Goal: Task Accomplishment & Management: Manage account settings

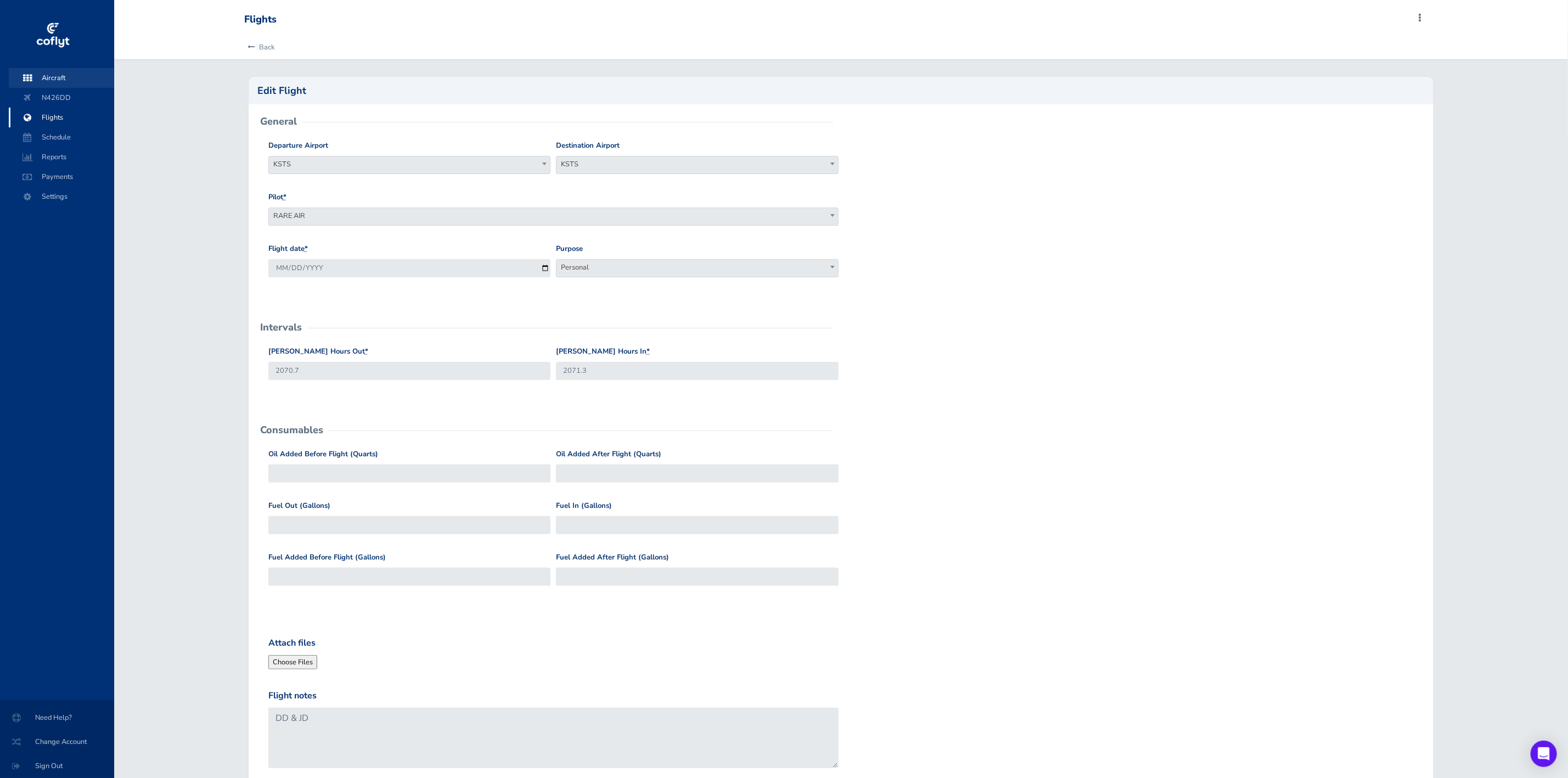
click at [47, 77] on span "Aircraft" at bounding box center [61, 78] width 83 height 20
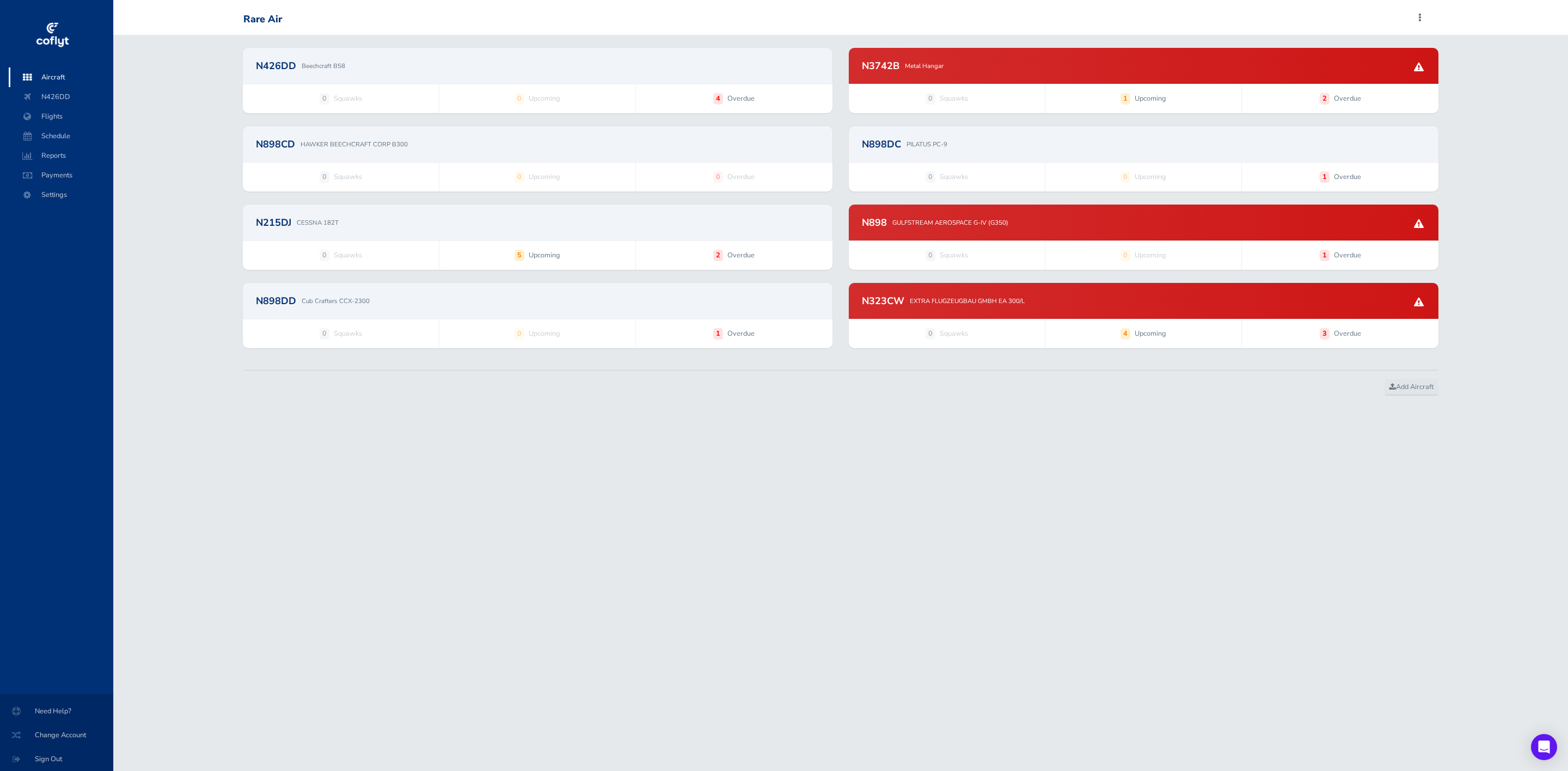
click at [430, 216] on div "N215DJ CESSNA 182T" at bounding box center [537, 222] width 590 height 36
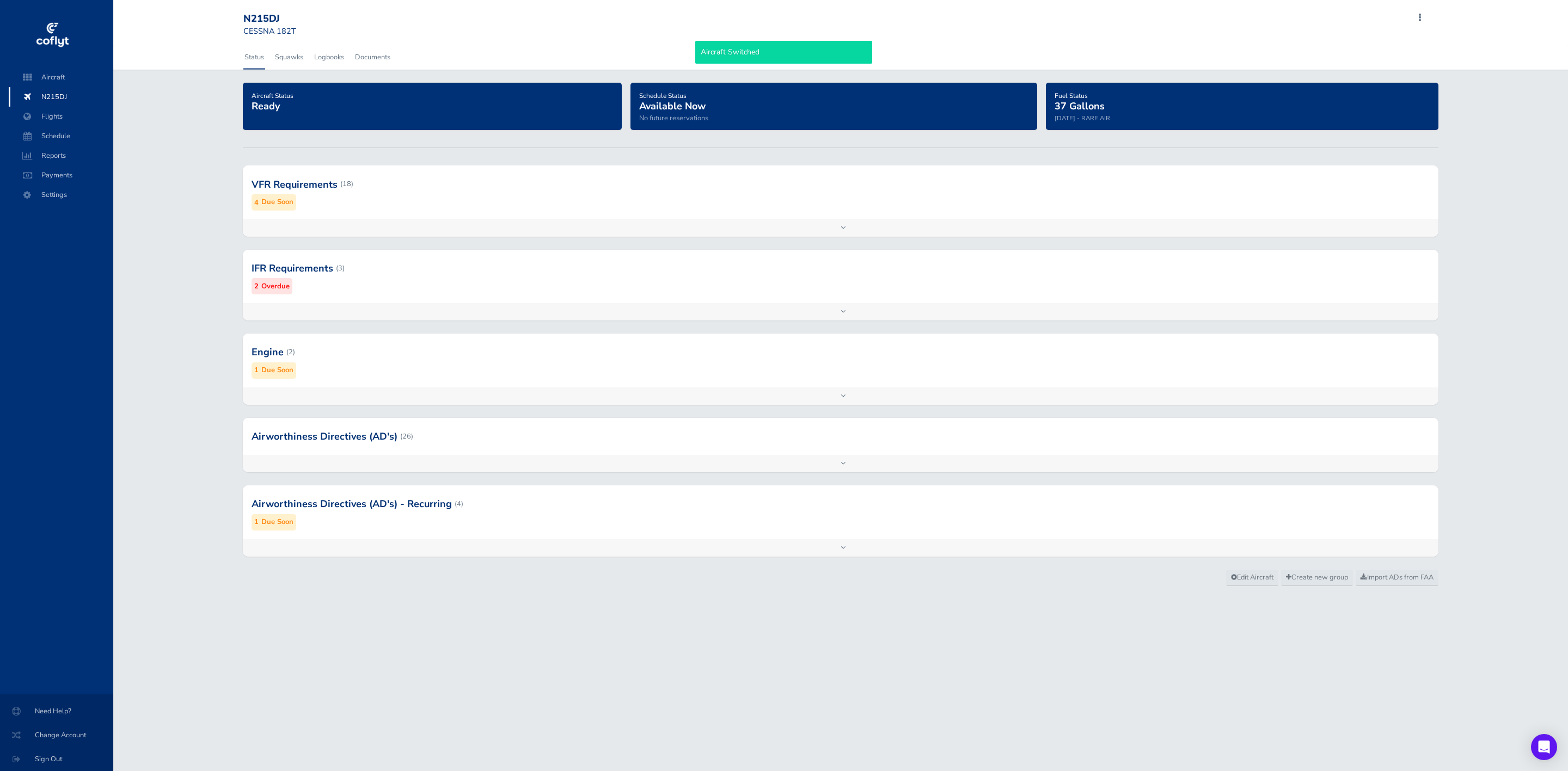
click at [593, 278] on div at bounding box center [841, 268] width 1196 height 54
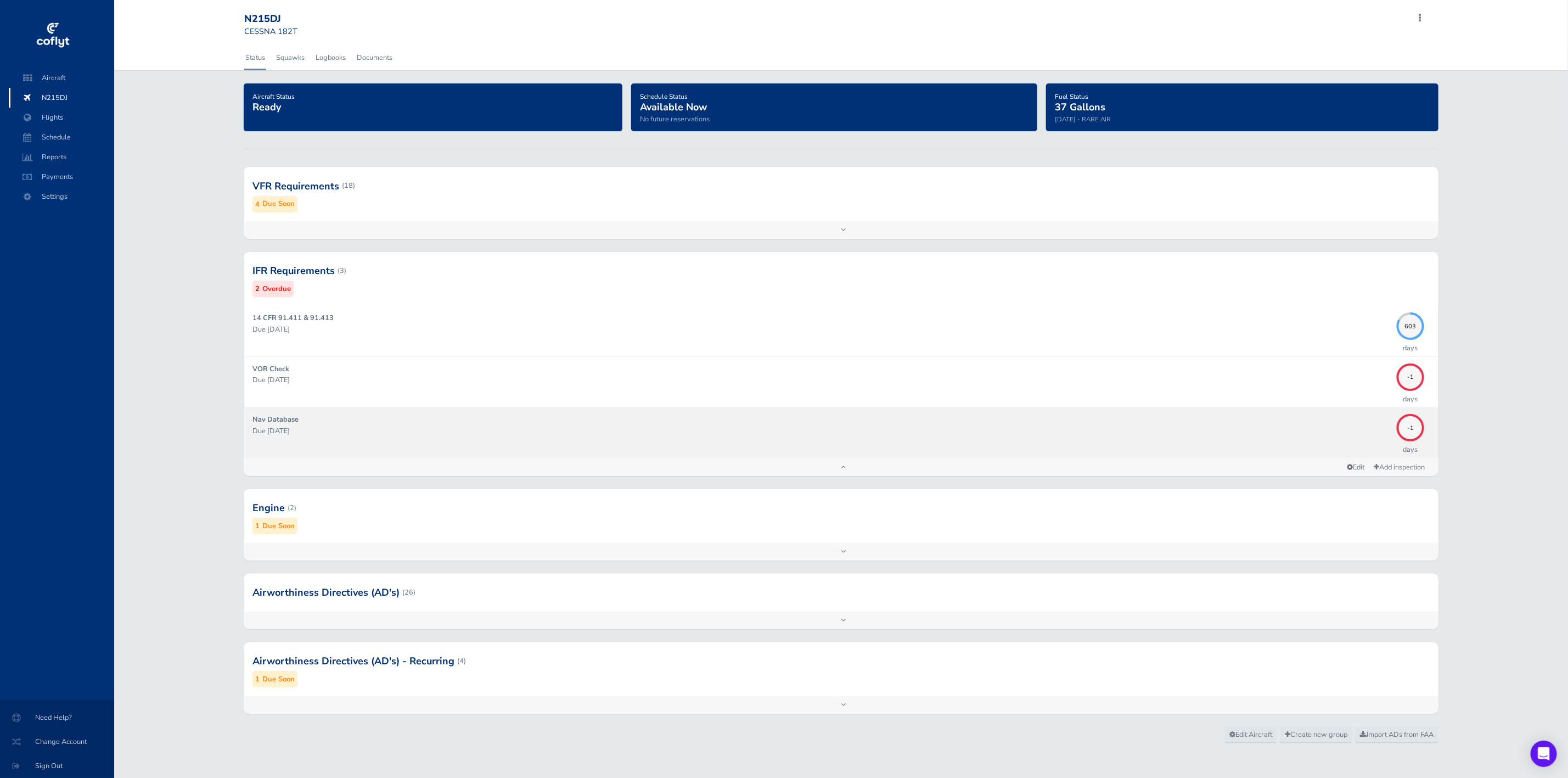
click at [728, 424] on div "Nav Database Due 09/03/2025" at bounding box center [822, 432] width 1140 height 37
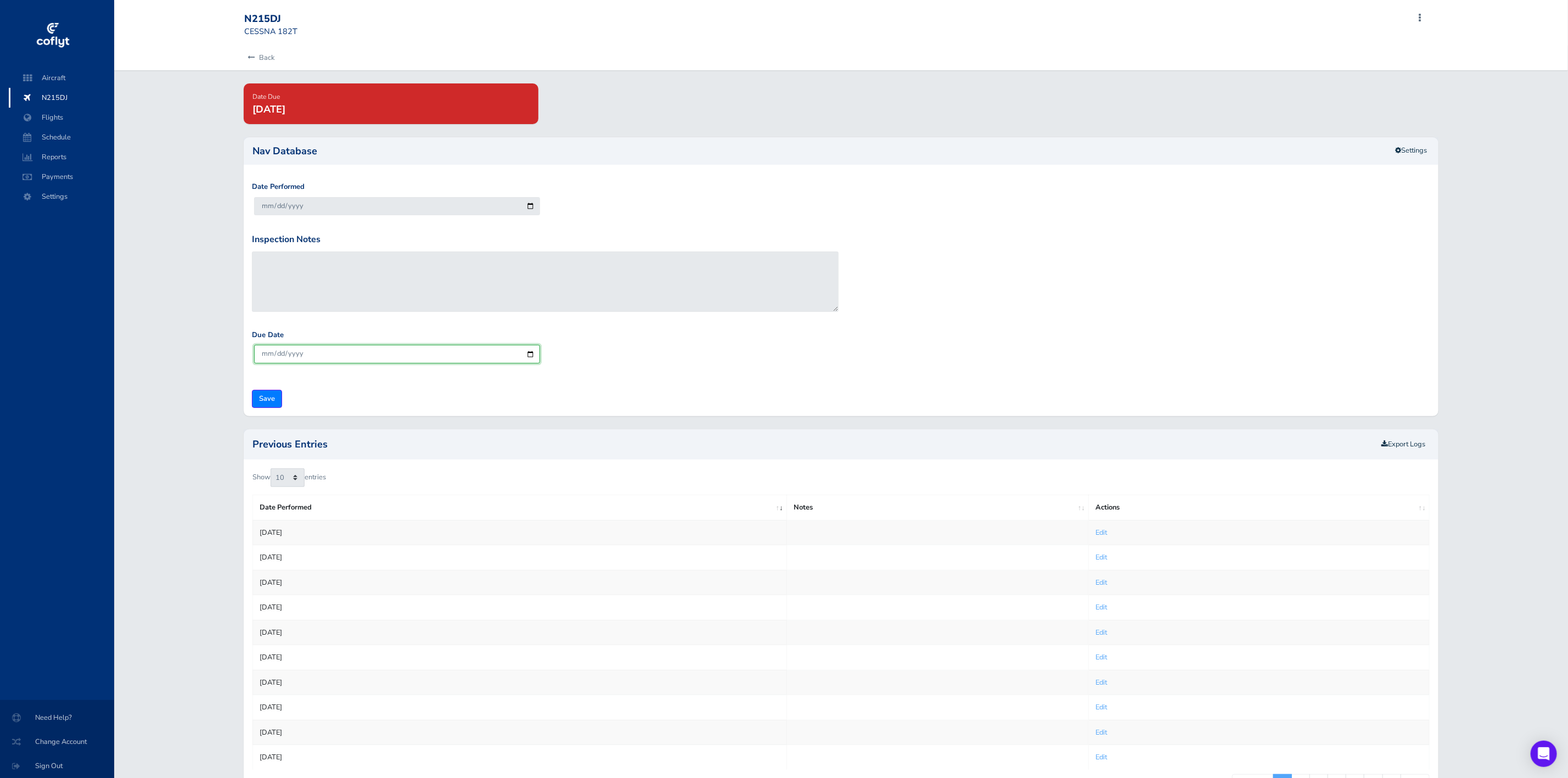
click at [529, 355] on input "2025-10-03" at bounding box center [397, 354] width 286 height 18
type input "2025-10-01"
click at [263, 397] on input "Save" at bounding box center [267, 399] width 30 height 18
type input "Update Inspection"
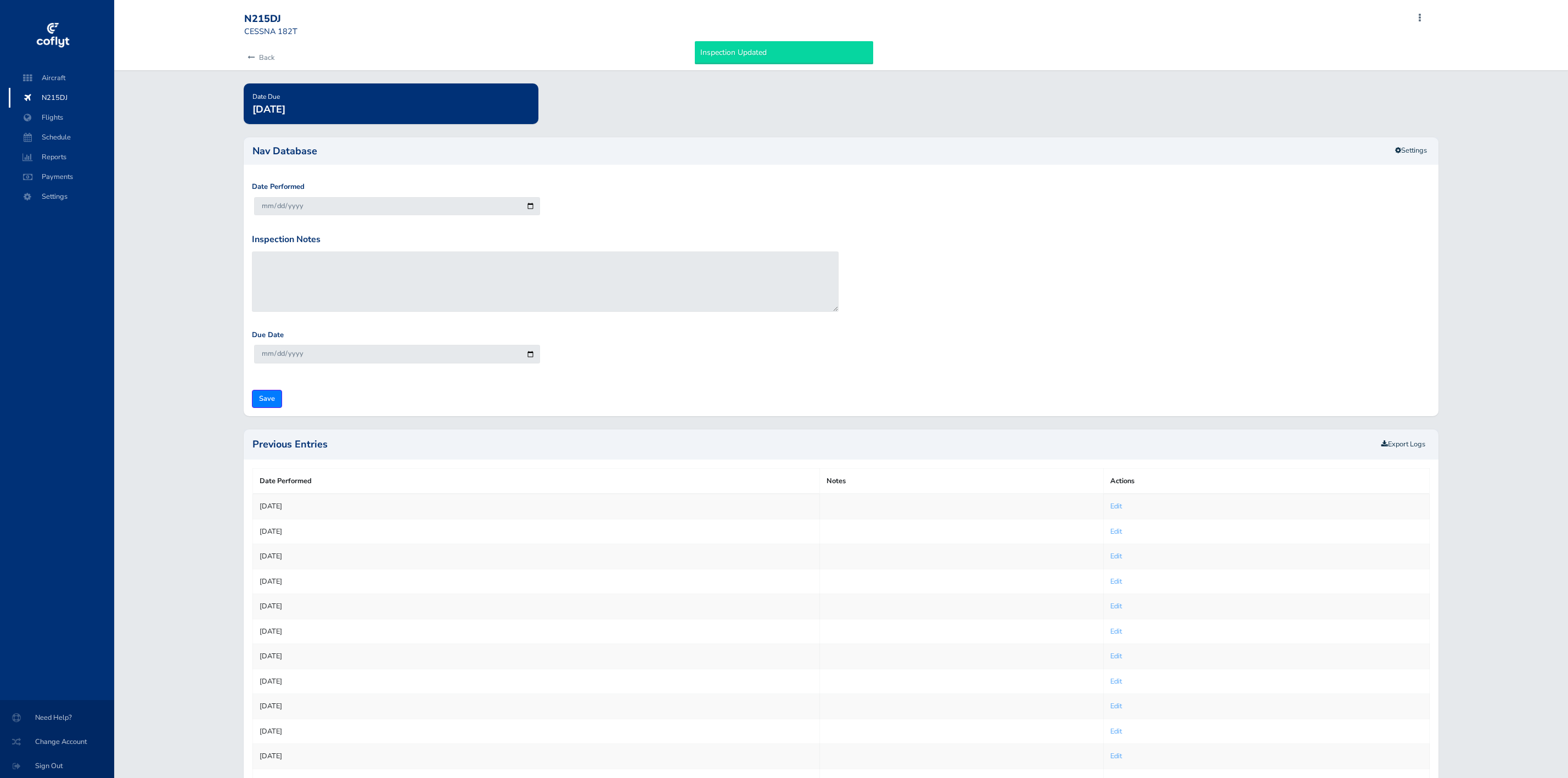
type input "[DATE]"
click at [264, 66] on link "Back" at bounding box center [259, 57] width 30 height 24
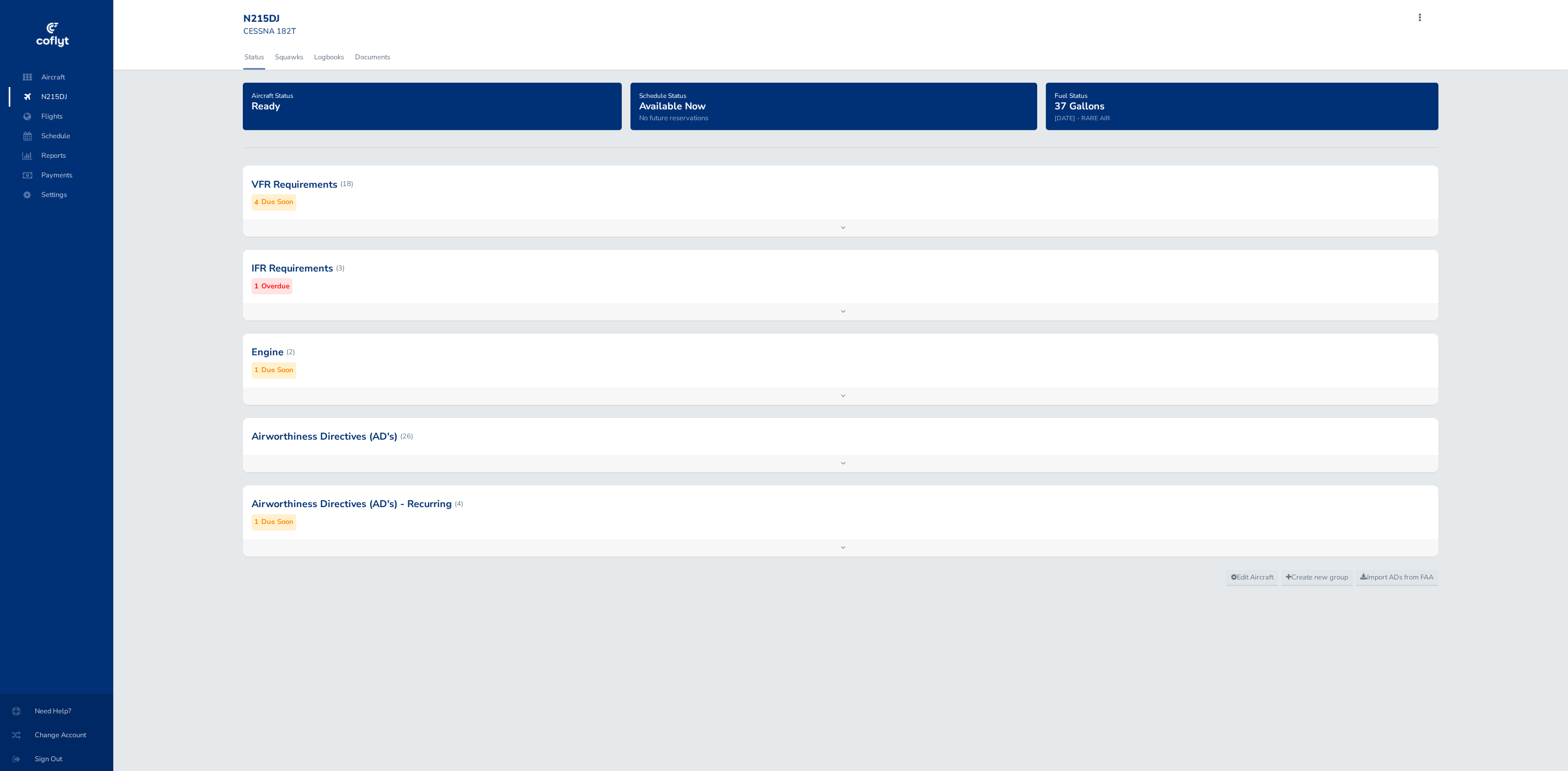
click at [471, 273] on div at bounding box center [841, 268] width 1196 height 54
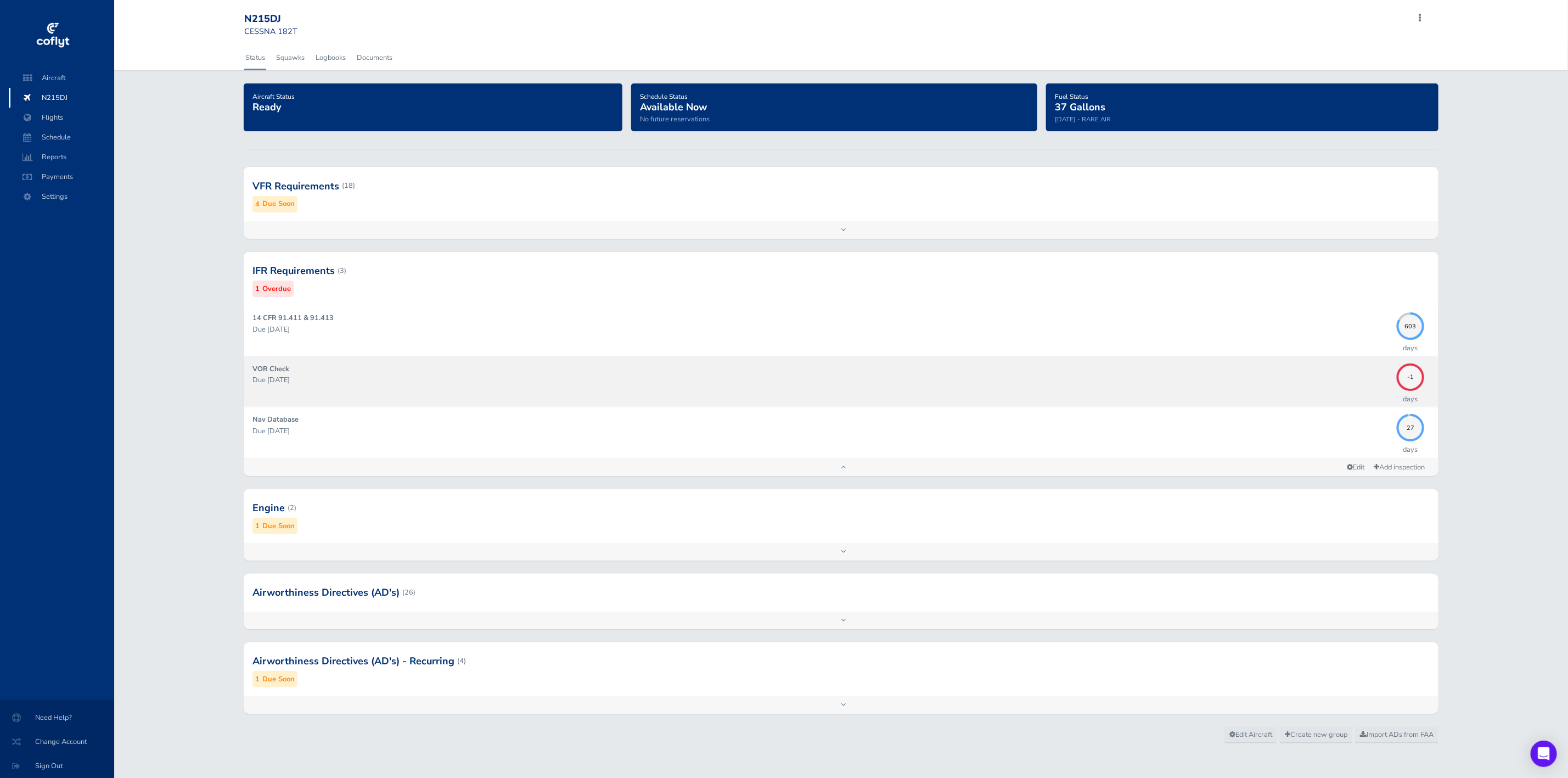
click at [542, 373] on div "VOR Check Due 09/03/2025" at bounding box center [822, 382] width 1140 height 37
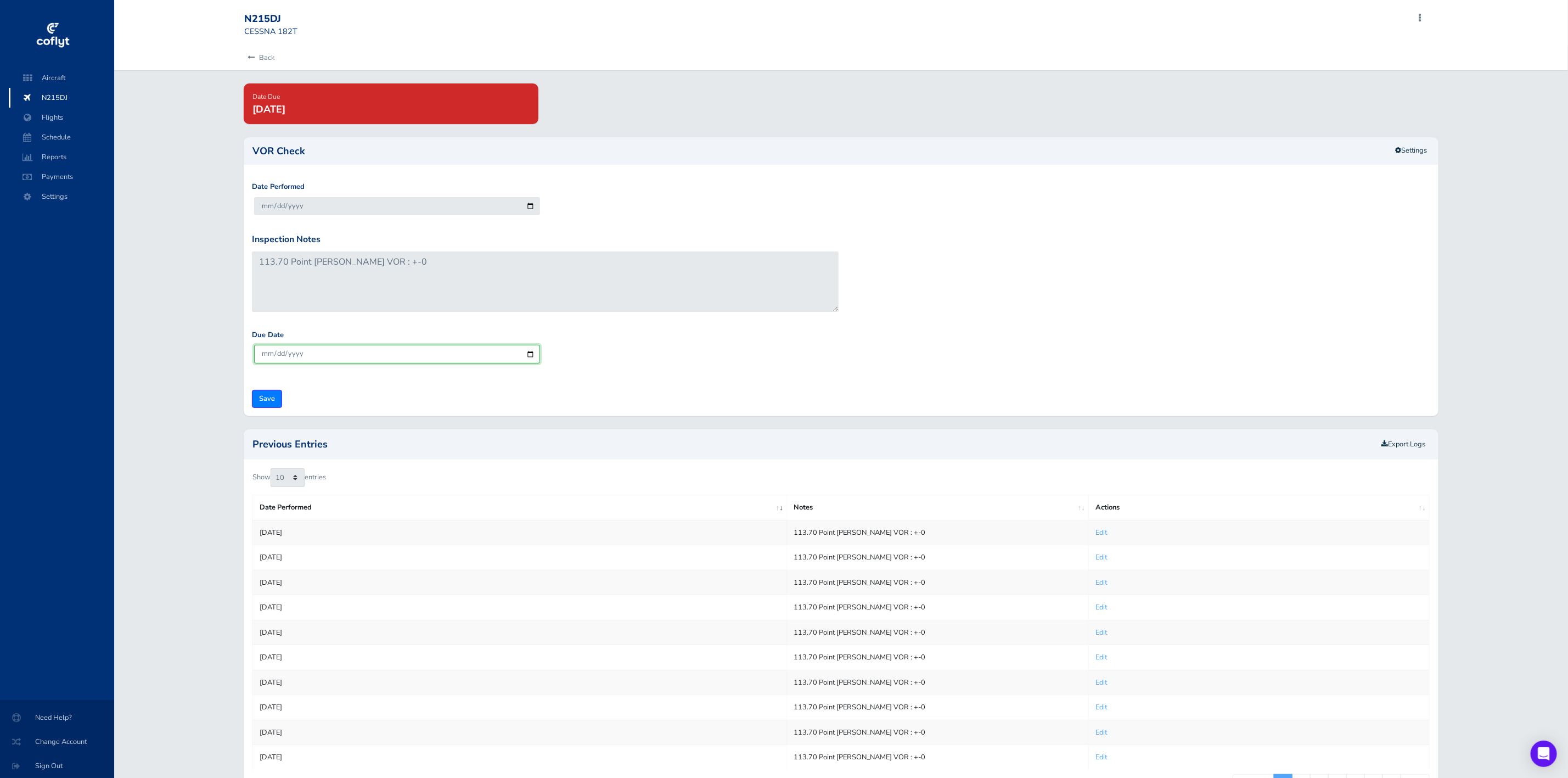
click at [532, 354] on input "2025-10-04" at bounding box center [397, 354] width 286 height 18
type input "[DATE]"
click at [270, 401] on input "Save" at bounding box center [267, 399] width 30 height 18
type input "Update Inspection"
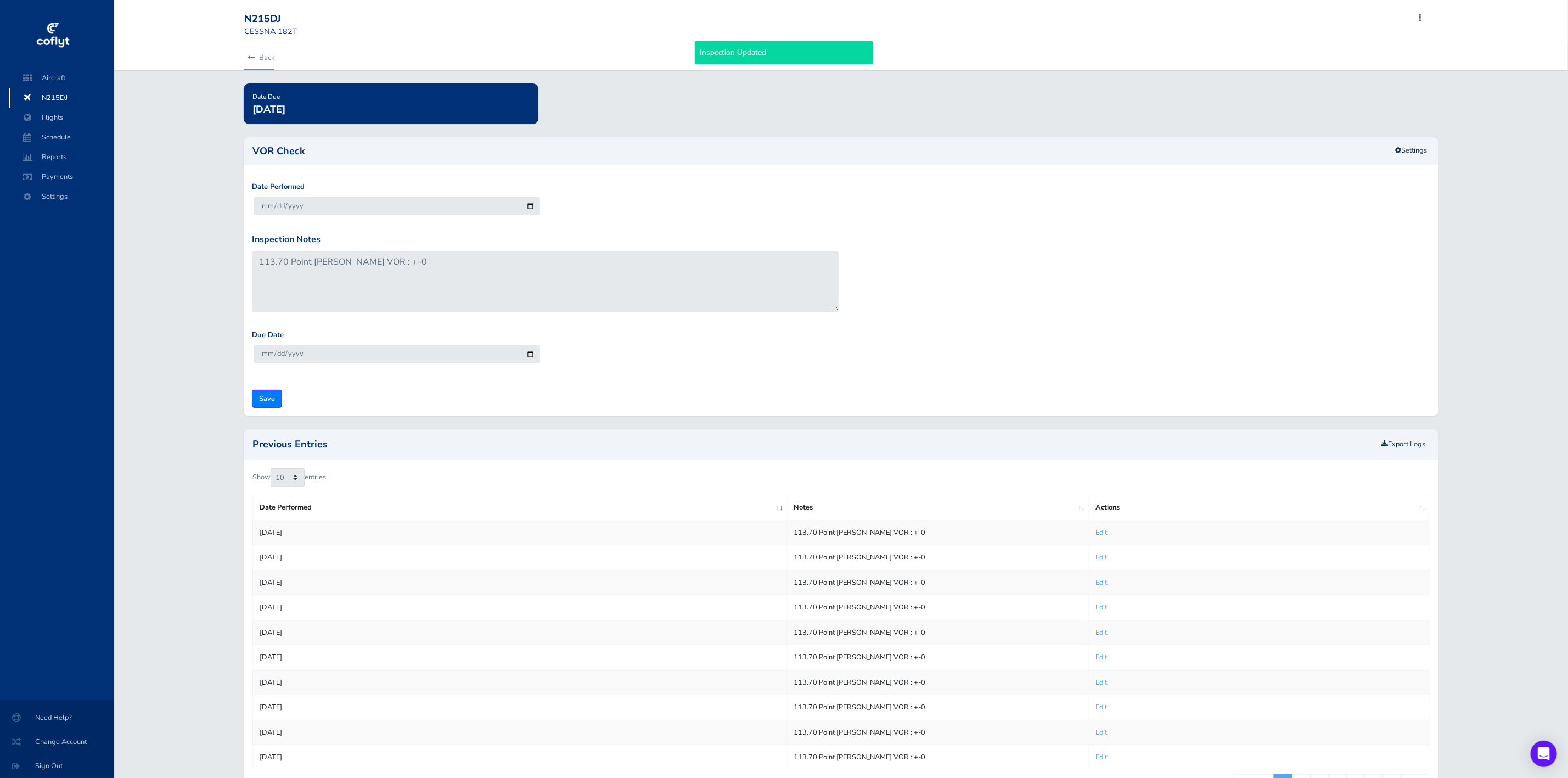
click at [258, 60] on link "Back" at bounding box center [259, 57] width 30 height 24
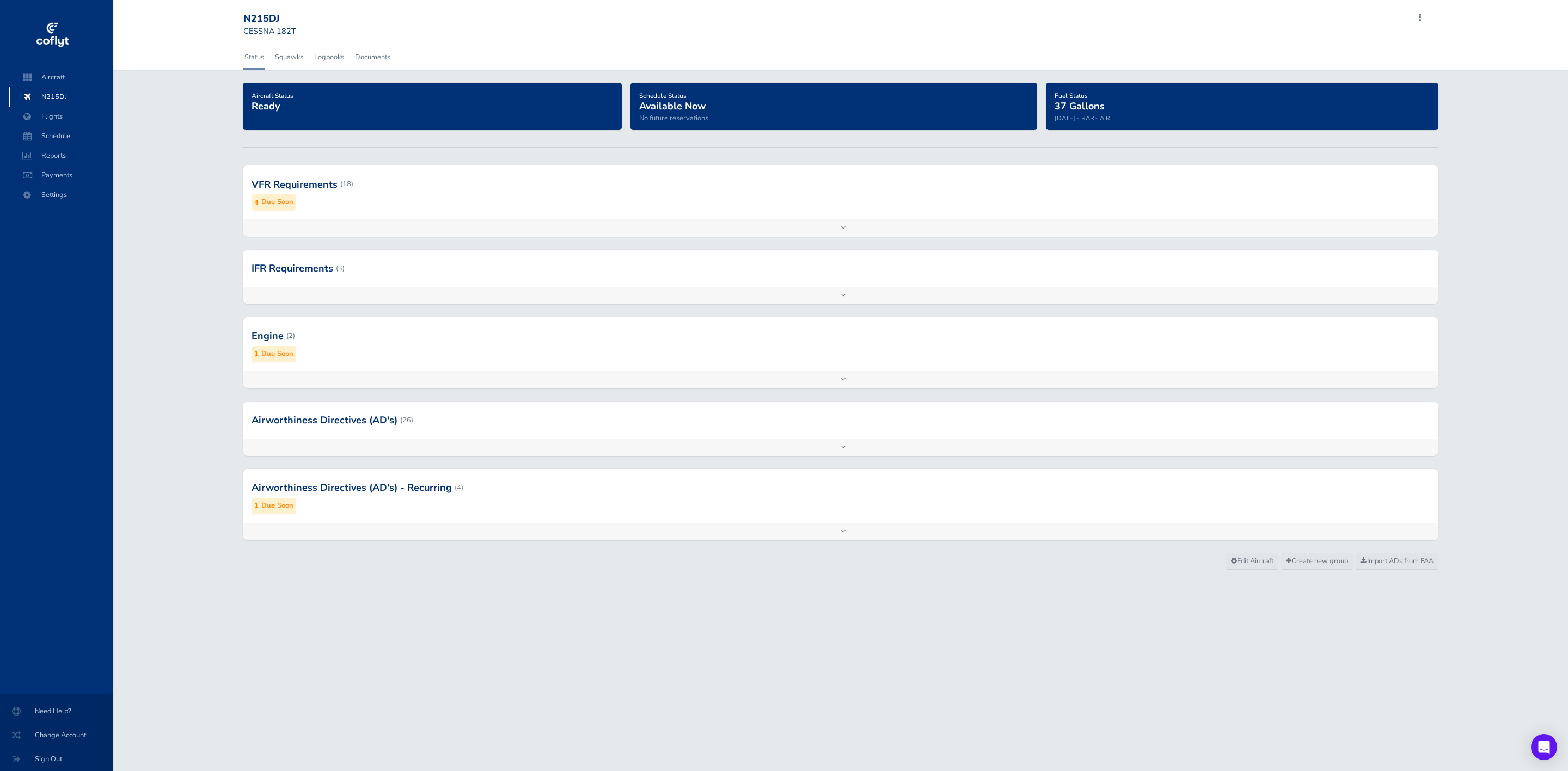
click at [347, 199] on div at bounding box center [841, 184] width 1196 height 54
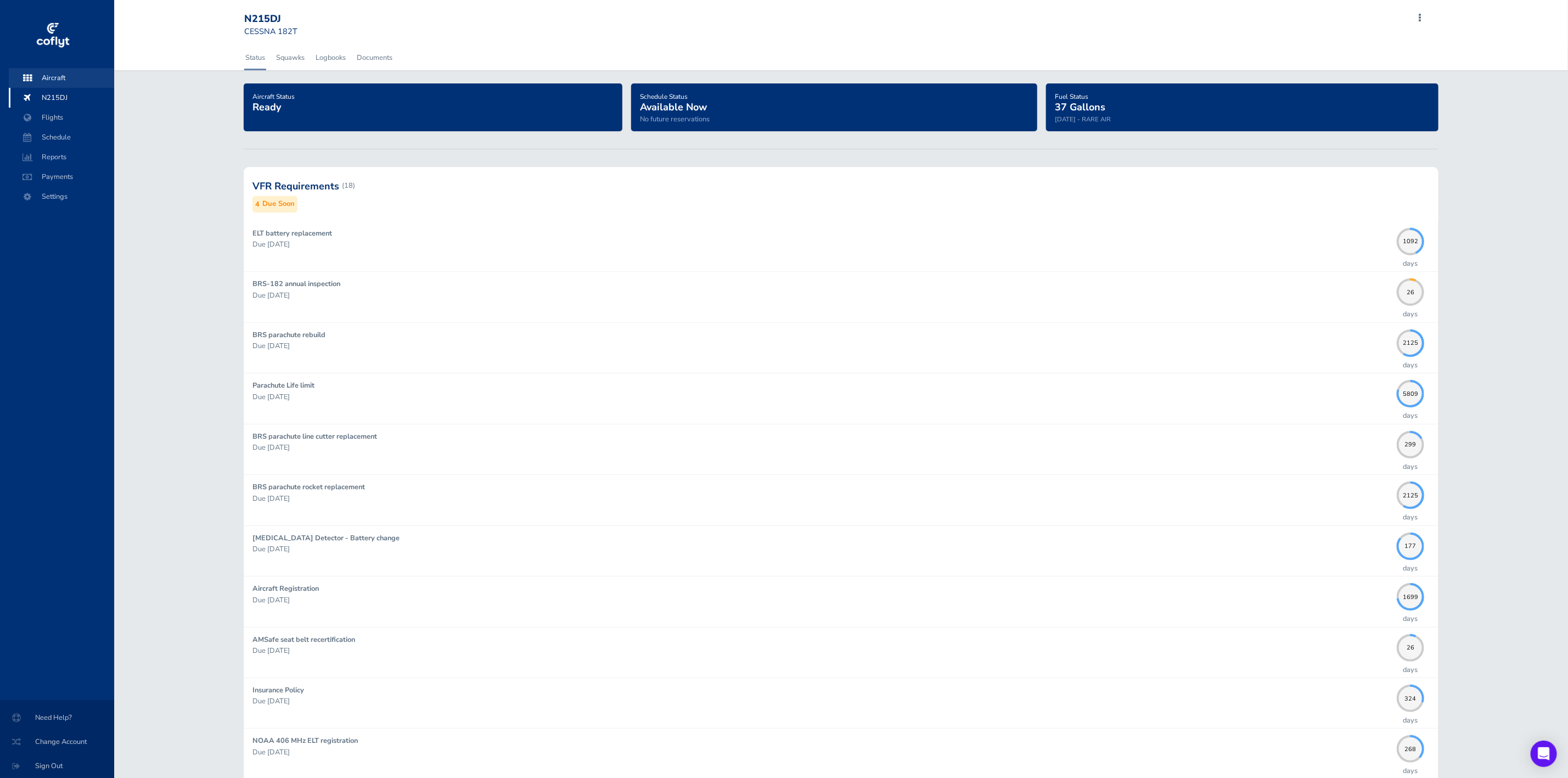
click at [76, 83] on span "Aircraft" at bounding box center [61, 78] width 83 height 20
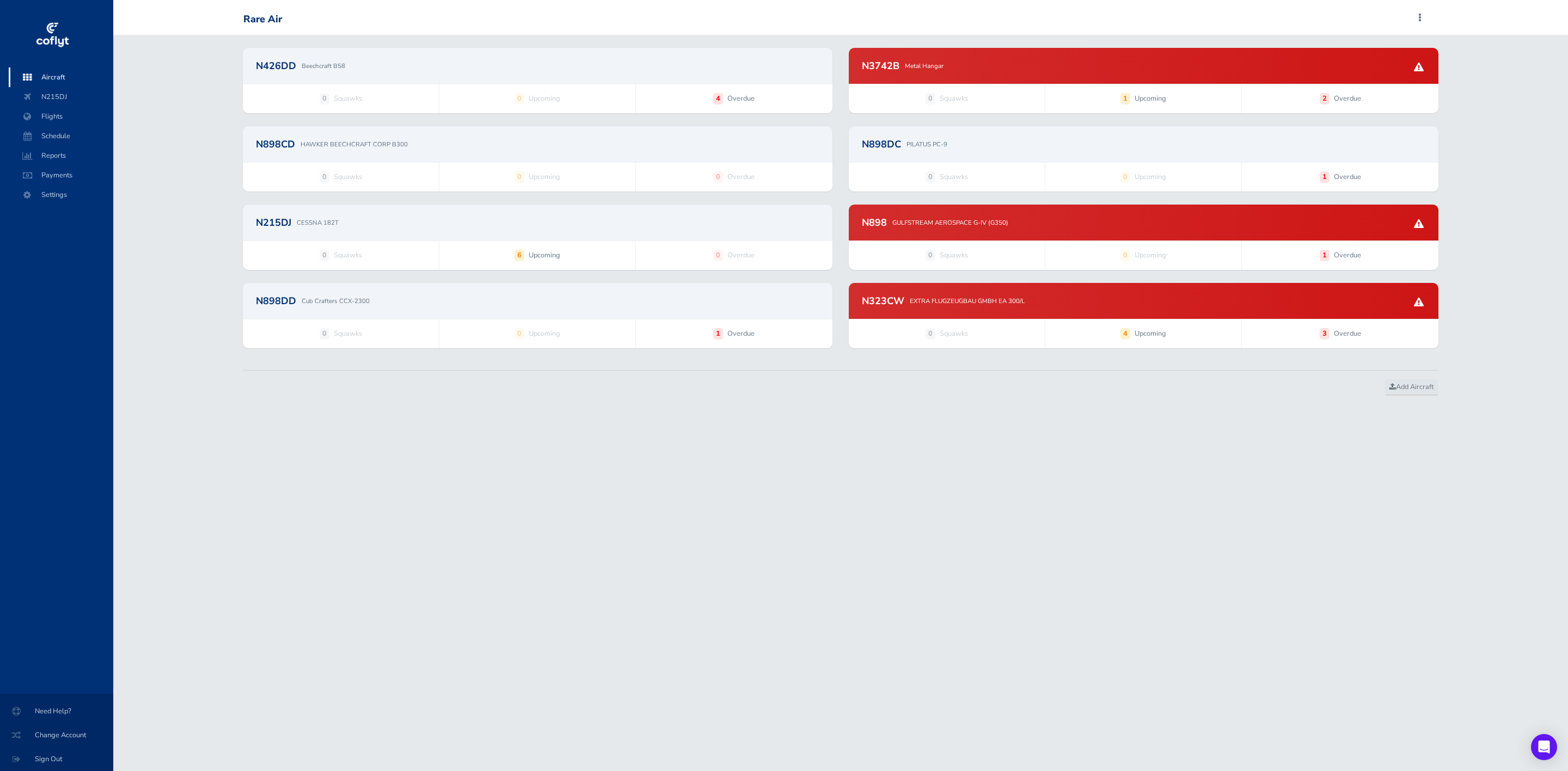
click at [512, 296] on div "N898DD Cub Crafters CCX-2300" at bounding box center [537, 301] width 564 height 10
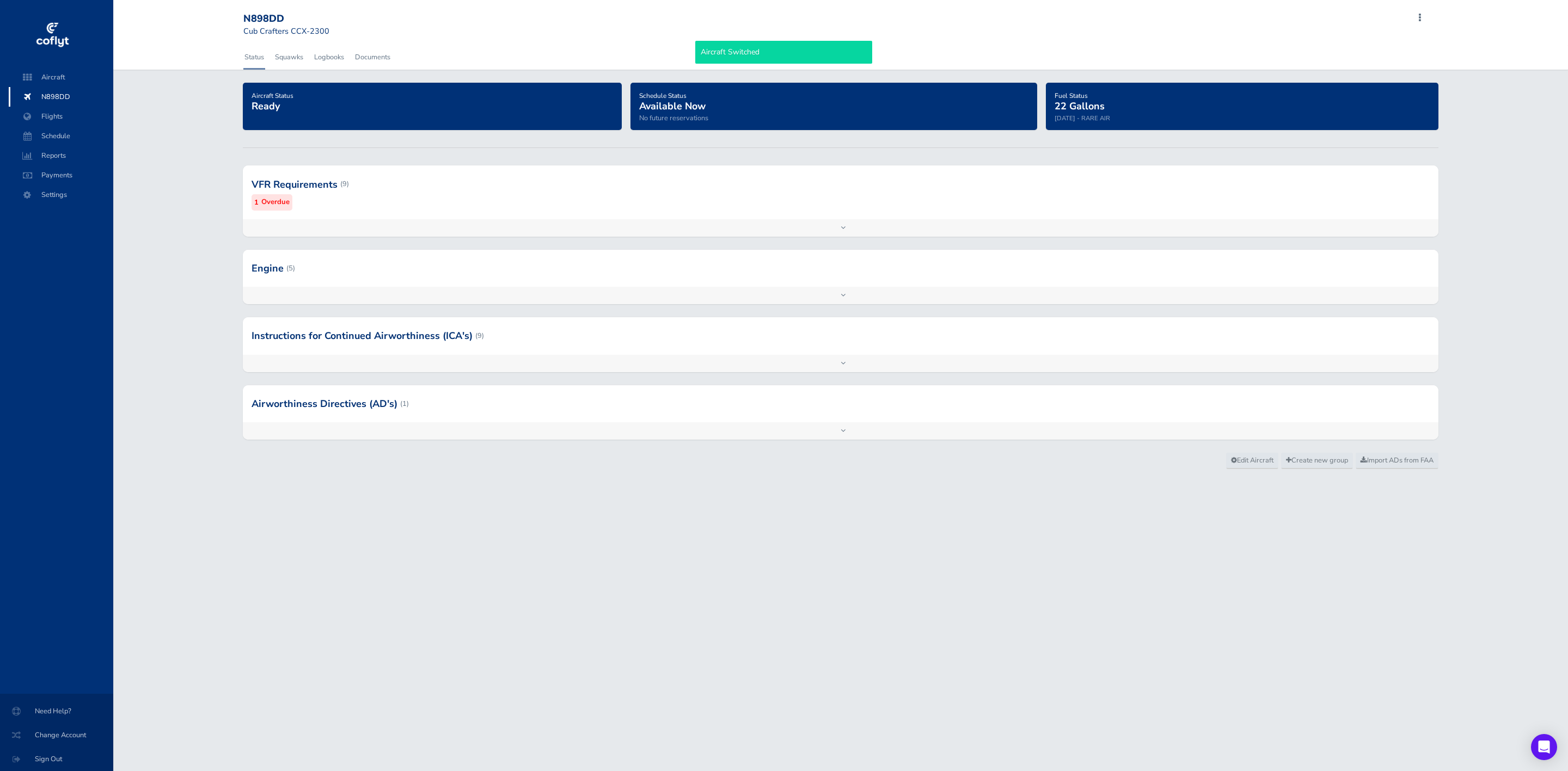
click at [606, 188] on div at bounding box center [841, 184] width 1196 height 54
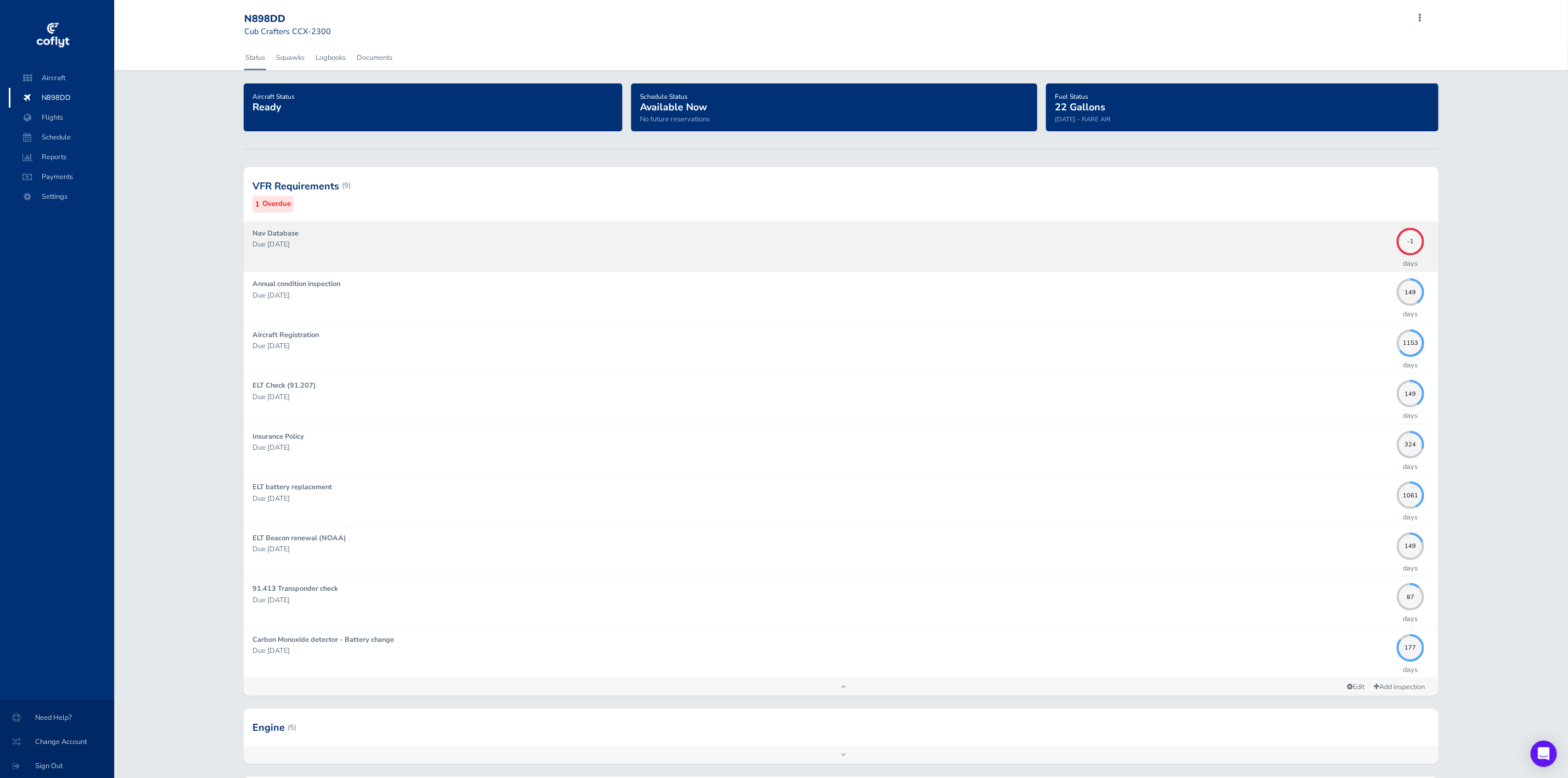
click at [639, 250] on p "Due 09/03/2025" at bounding box center [822, 244] width 1140 height 11
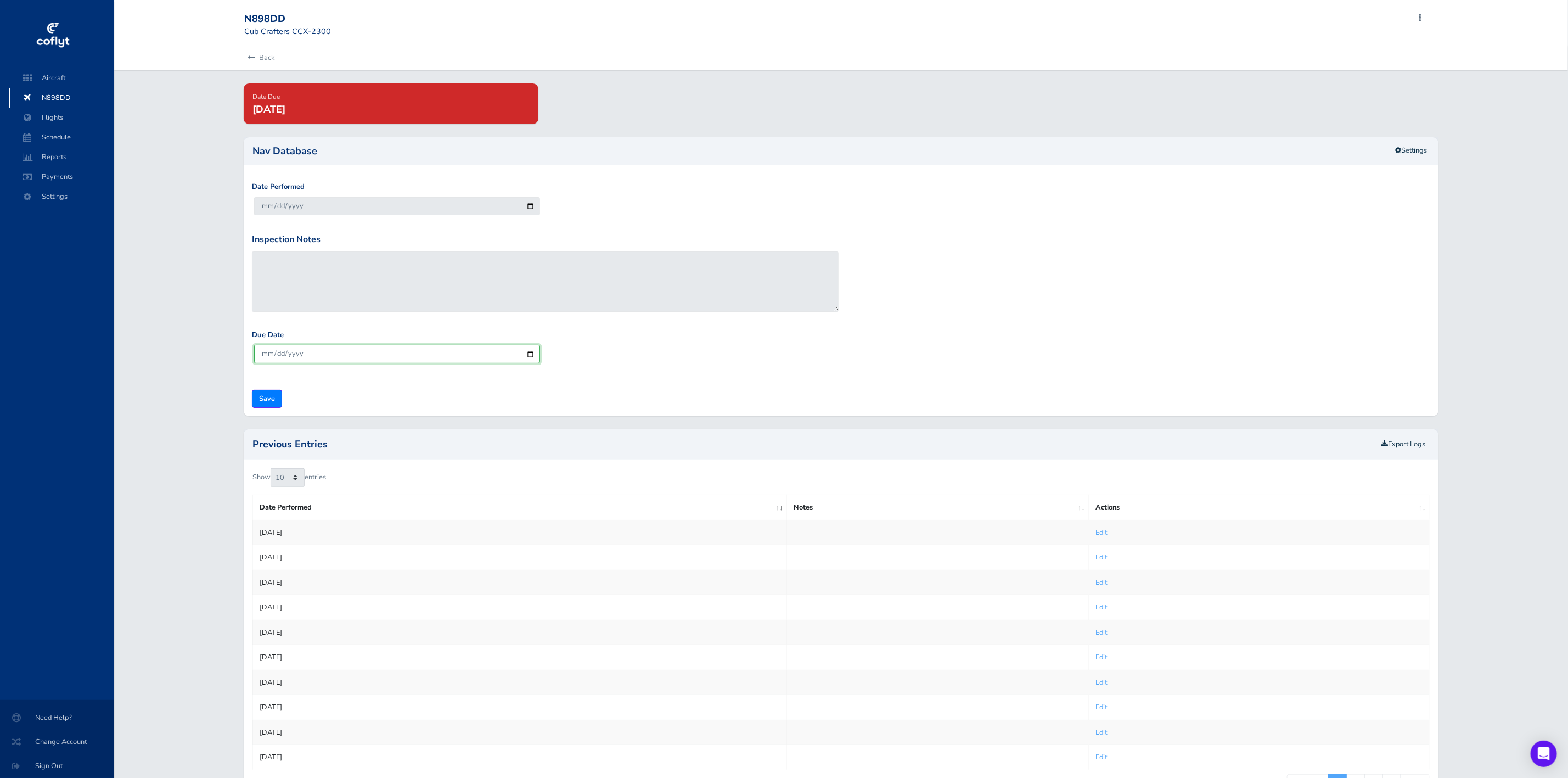
click at [531, 356] on input "[DATE]" at bounding box center [397, 354] width 286 height 18
type input "2025-10-01"
click at [262, 399] on input "Save" at bounding box center [267, 399] width 30 height 18
type input "Update Inspection"
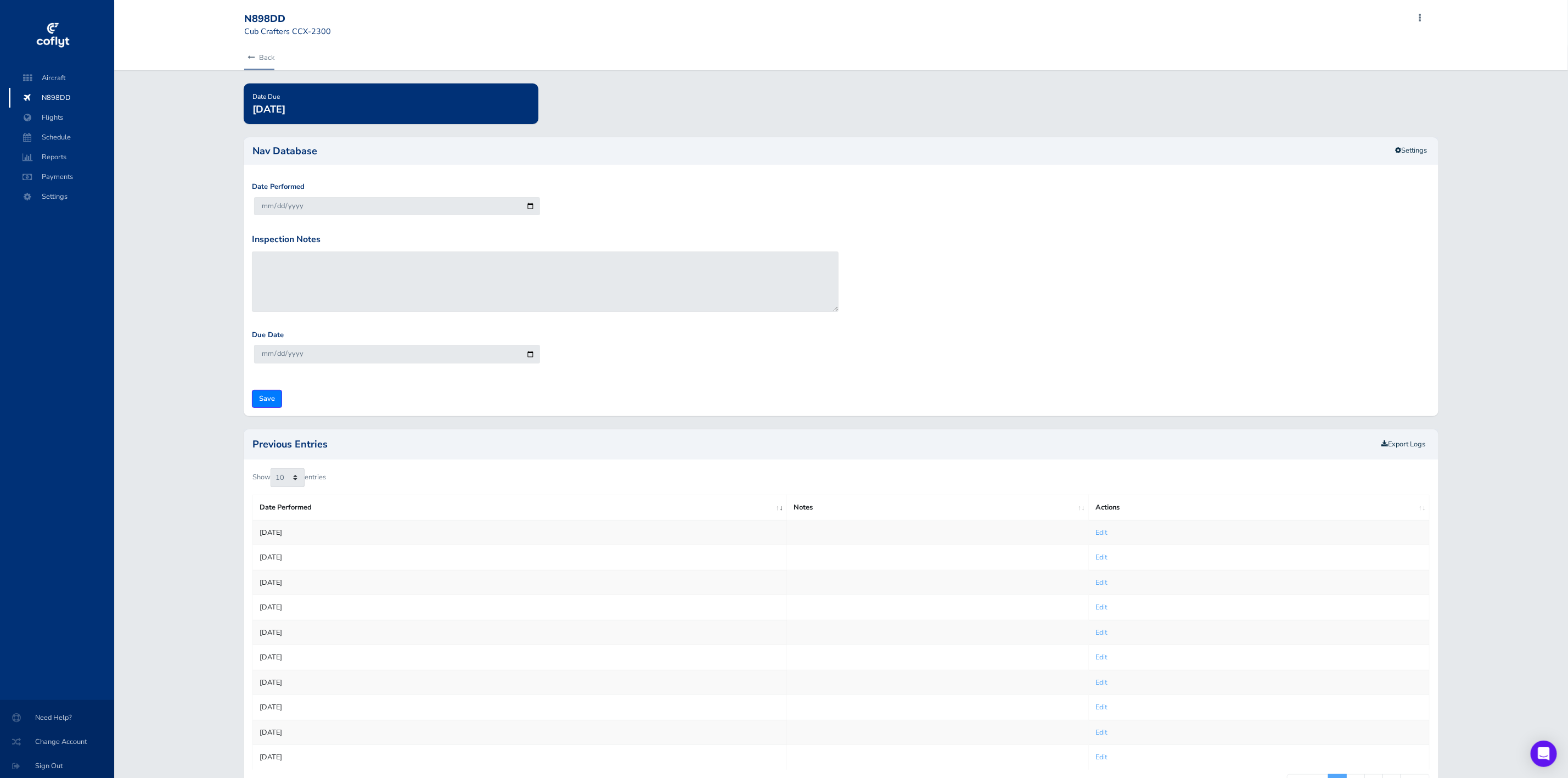
click at [268, 55] on link "Back" at bounding box center [259, 57] width 30 height 24
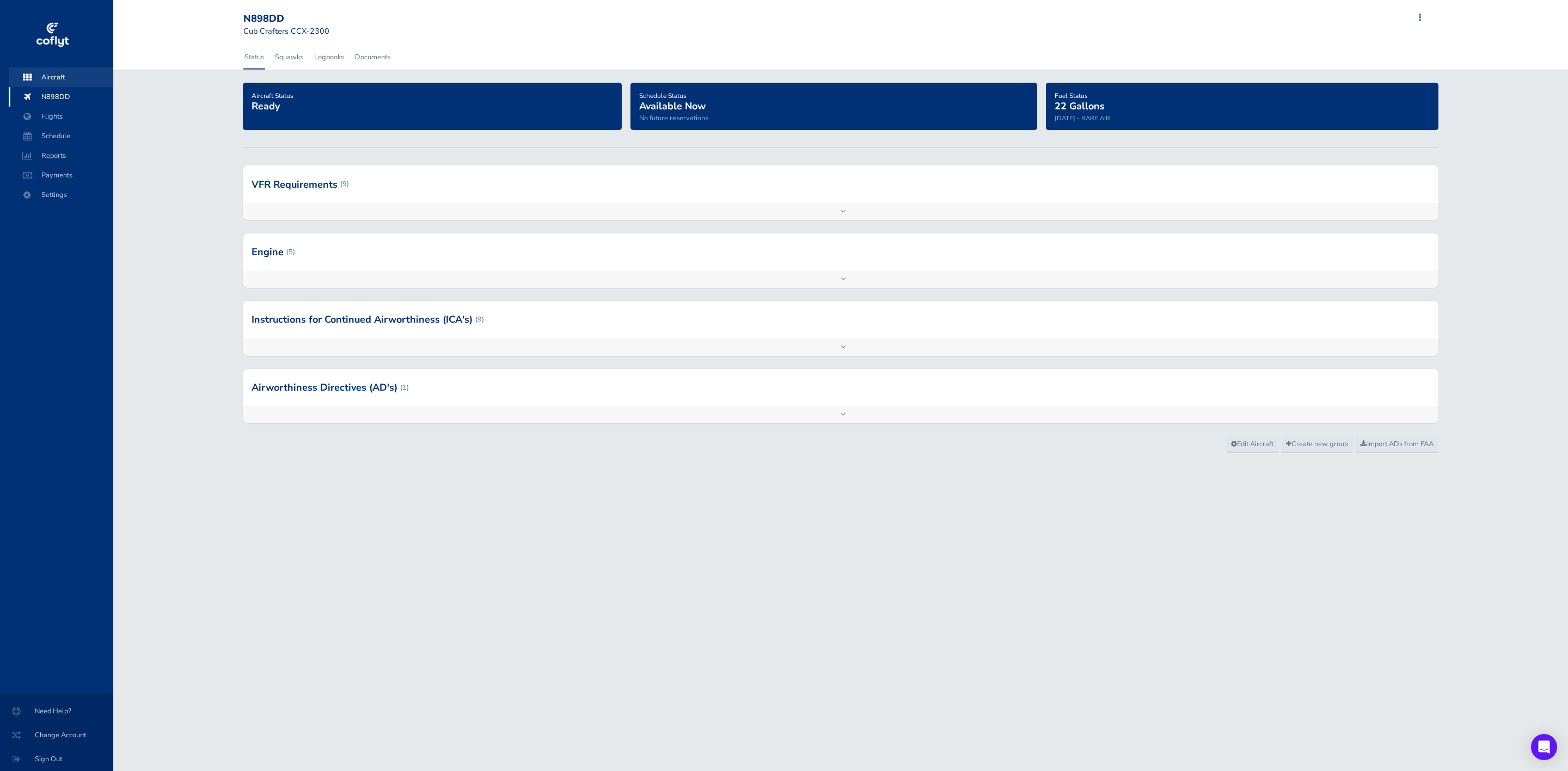
click at [39, 75] on span "Aircraft" at bounding box center [61, 77] width 83 height 19
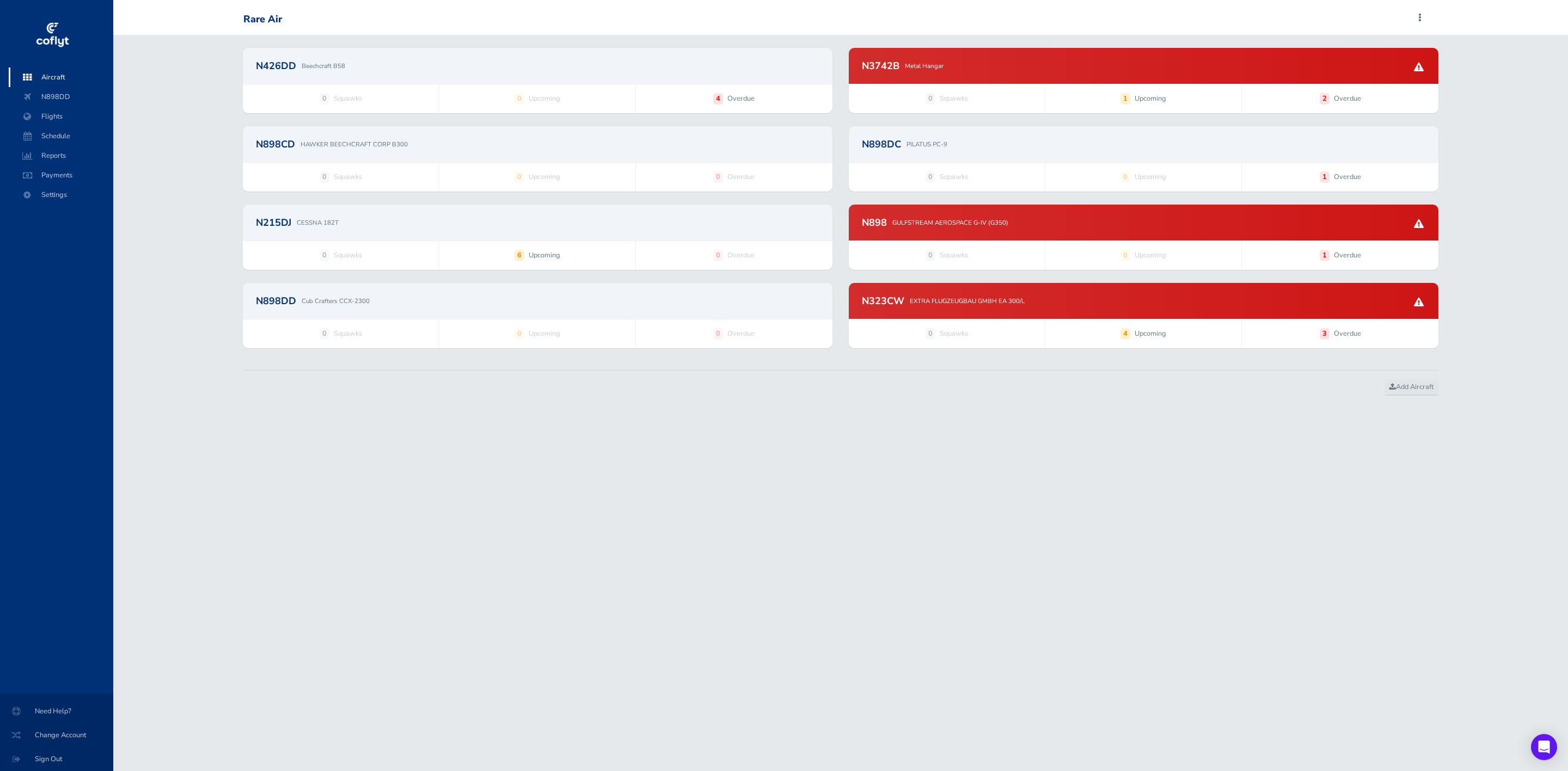
click at [933, 150] on div "N898DC PILATUS PC-9" at bounding box center [1143, 144] width 590 height 36
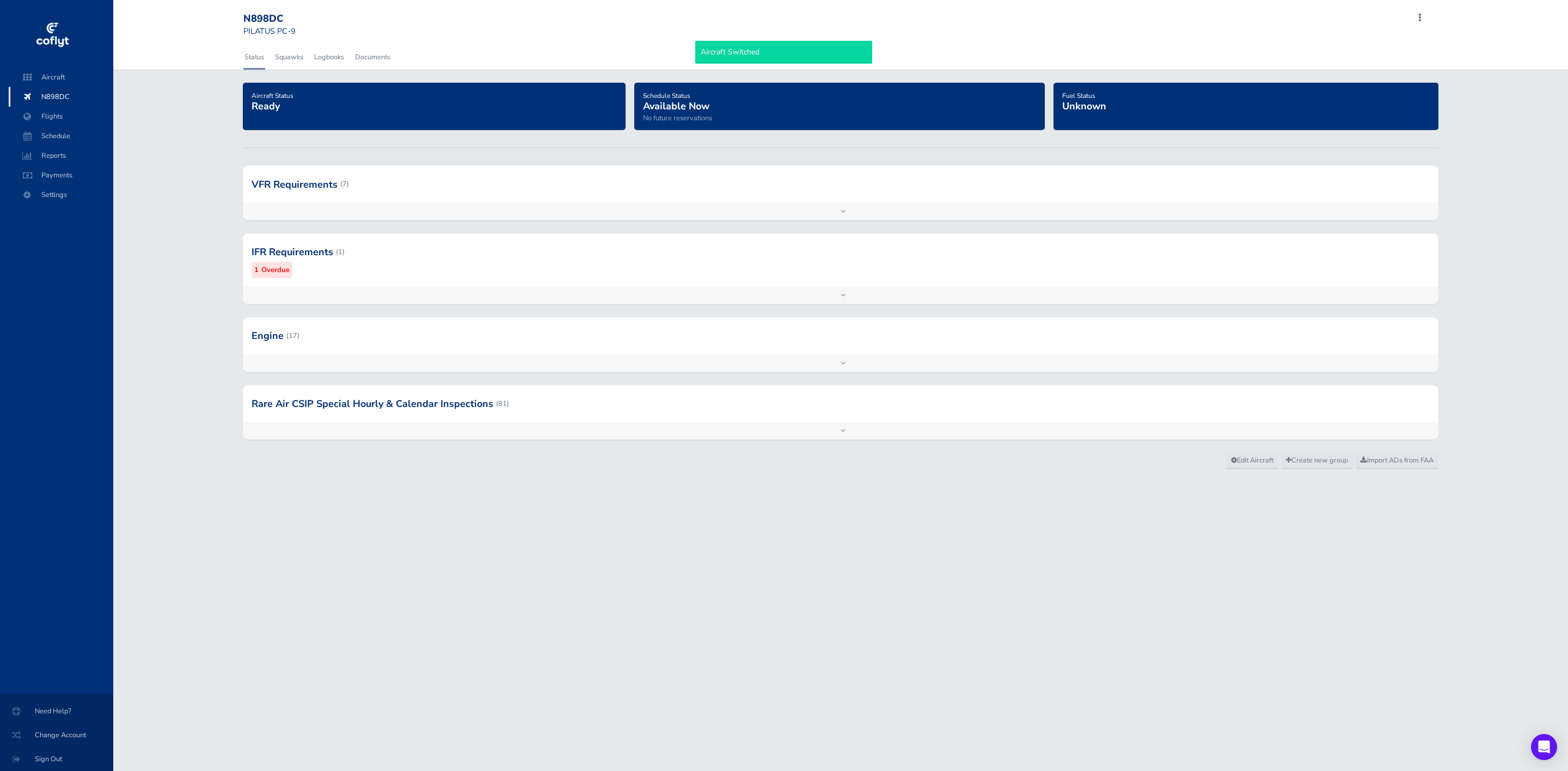
click at [597, 247] on div at bounding box center [841, 252] width 1196 height 54
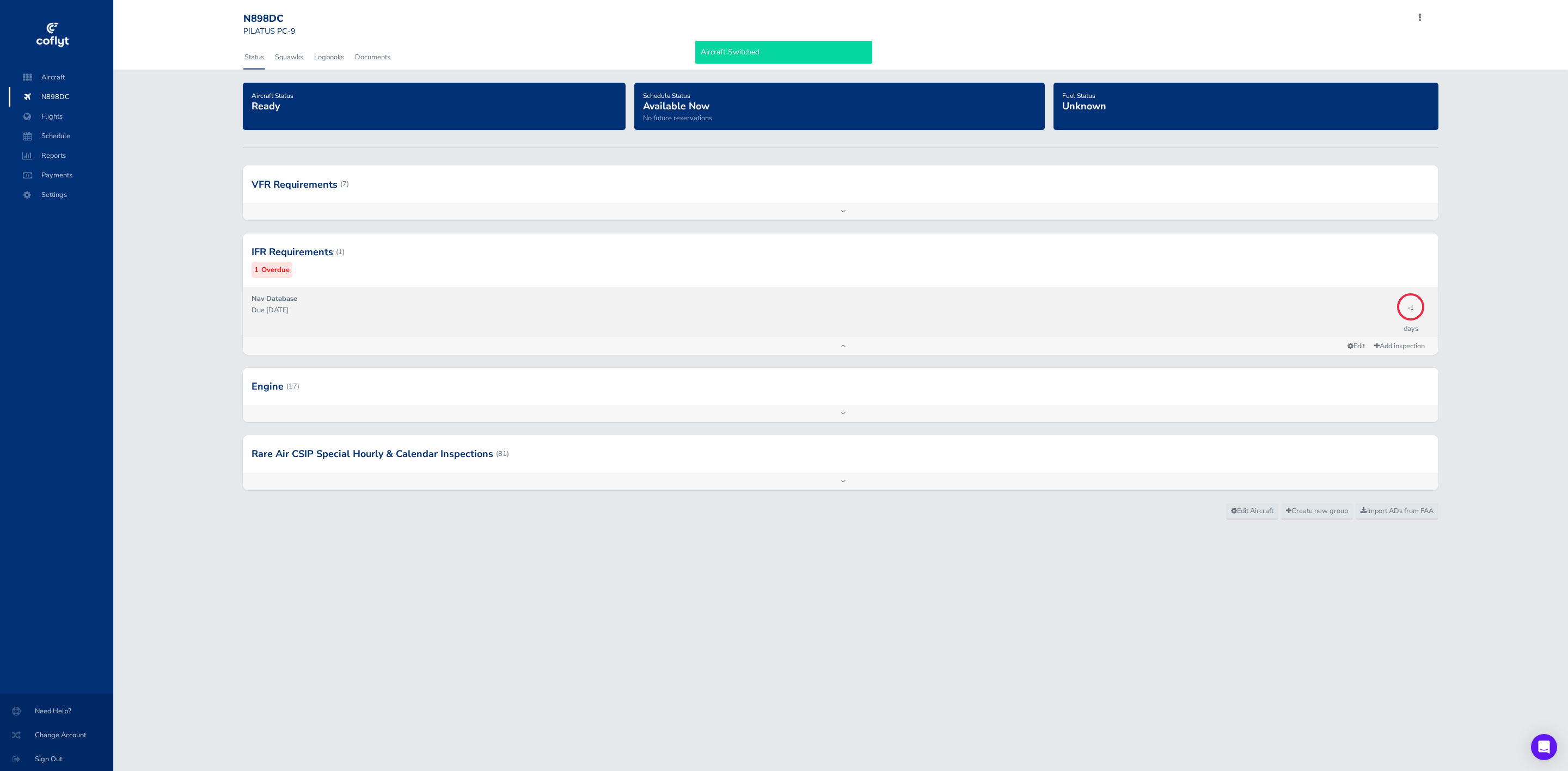
click at [610, 296] on div "Nav Database Due 09/03/2025" at bounding box center [822, 312] width 1141 height 37
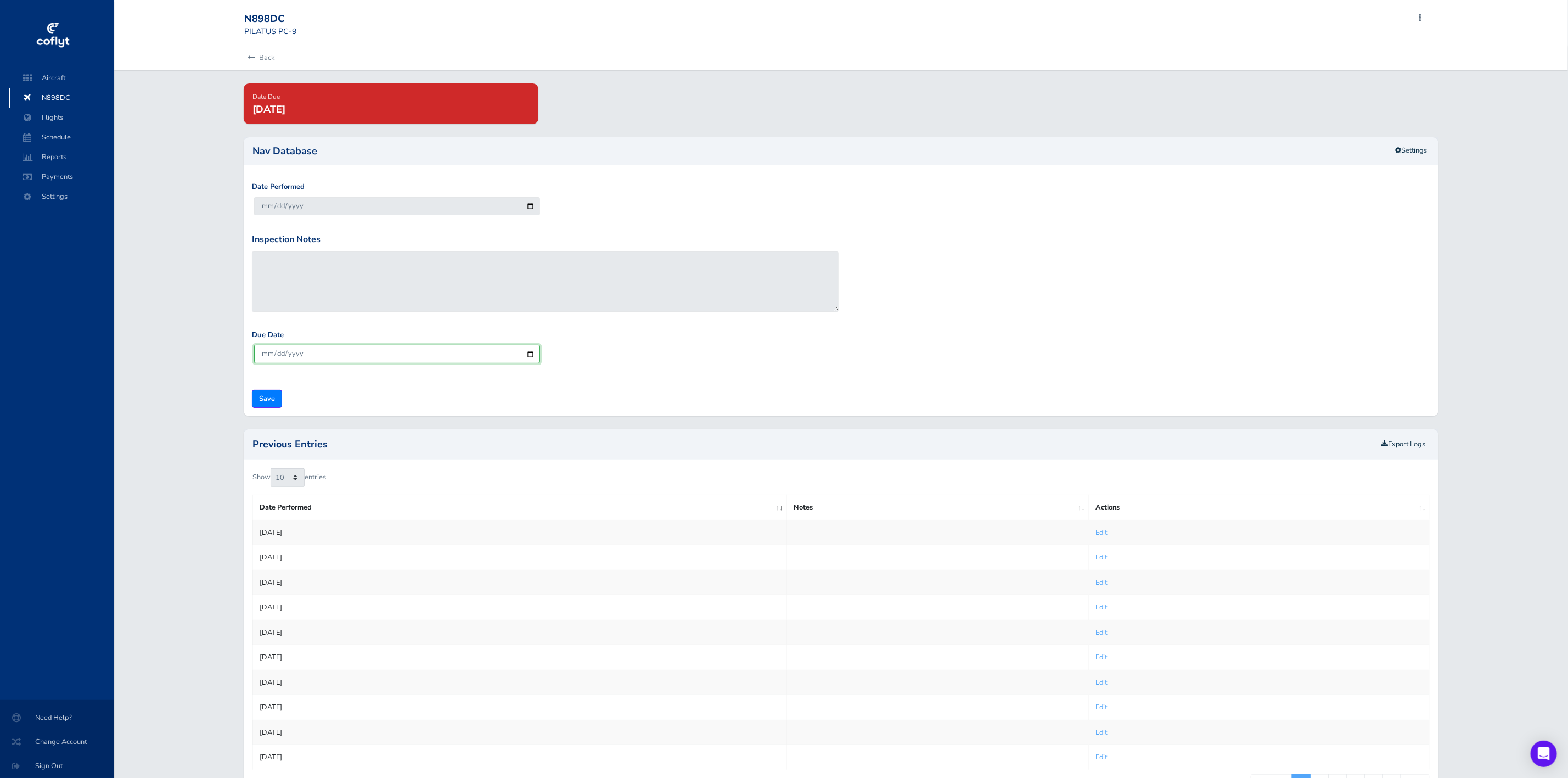
click at [531, 357] on input "2025-10-02" at bounding box center [397, 354] width 286 height 18
type input "2025-10-01"
click at [260, 400] on input "Save" at bounding box center [267, 399] width 30 height 18
type input "Update Inspection"
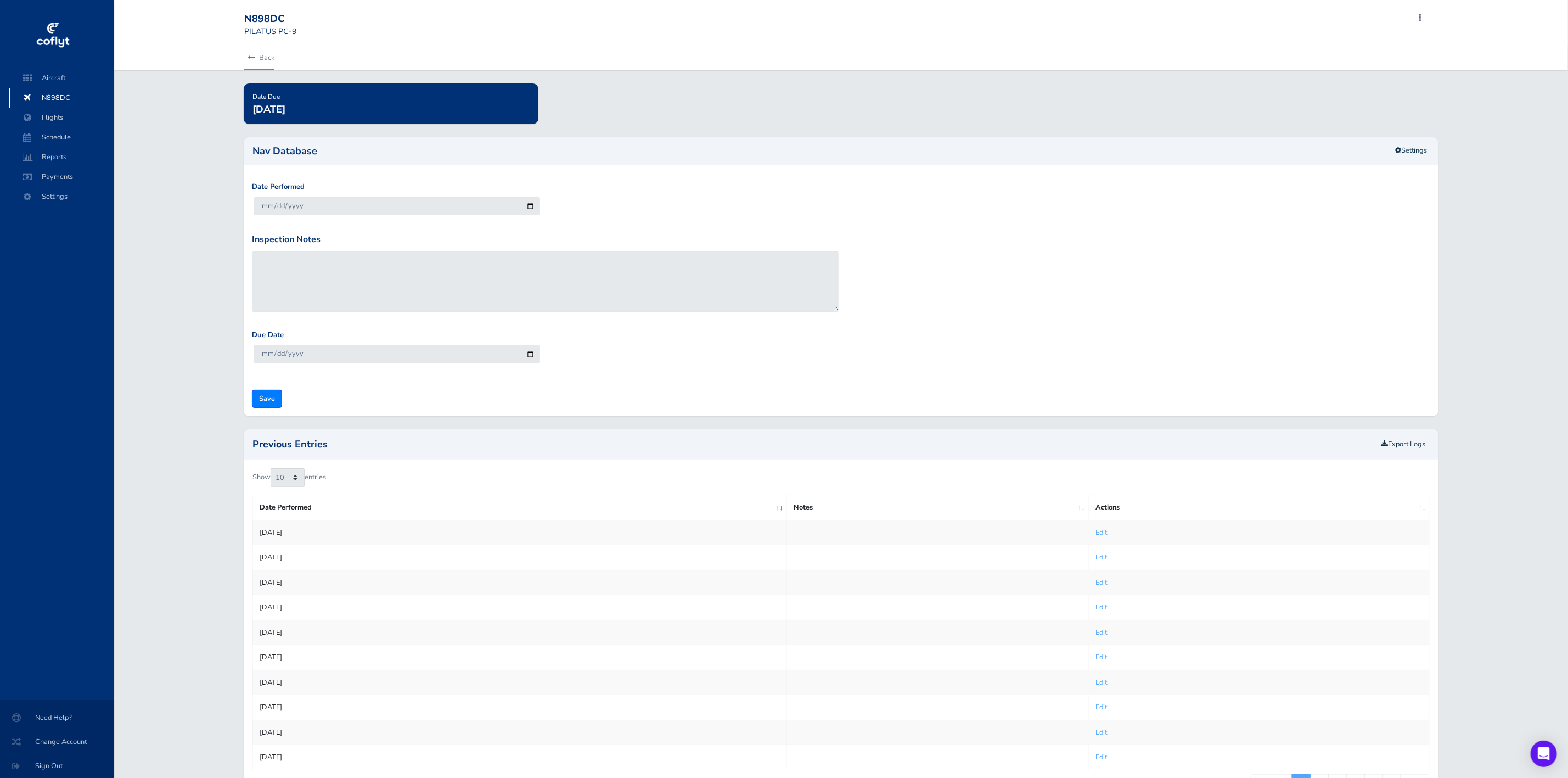
click at [257, 60] on link "Back" at bounding box center [259, 57] width 30 height 24
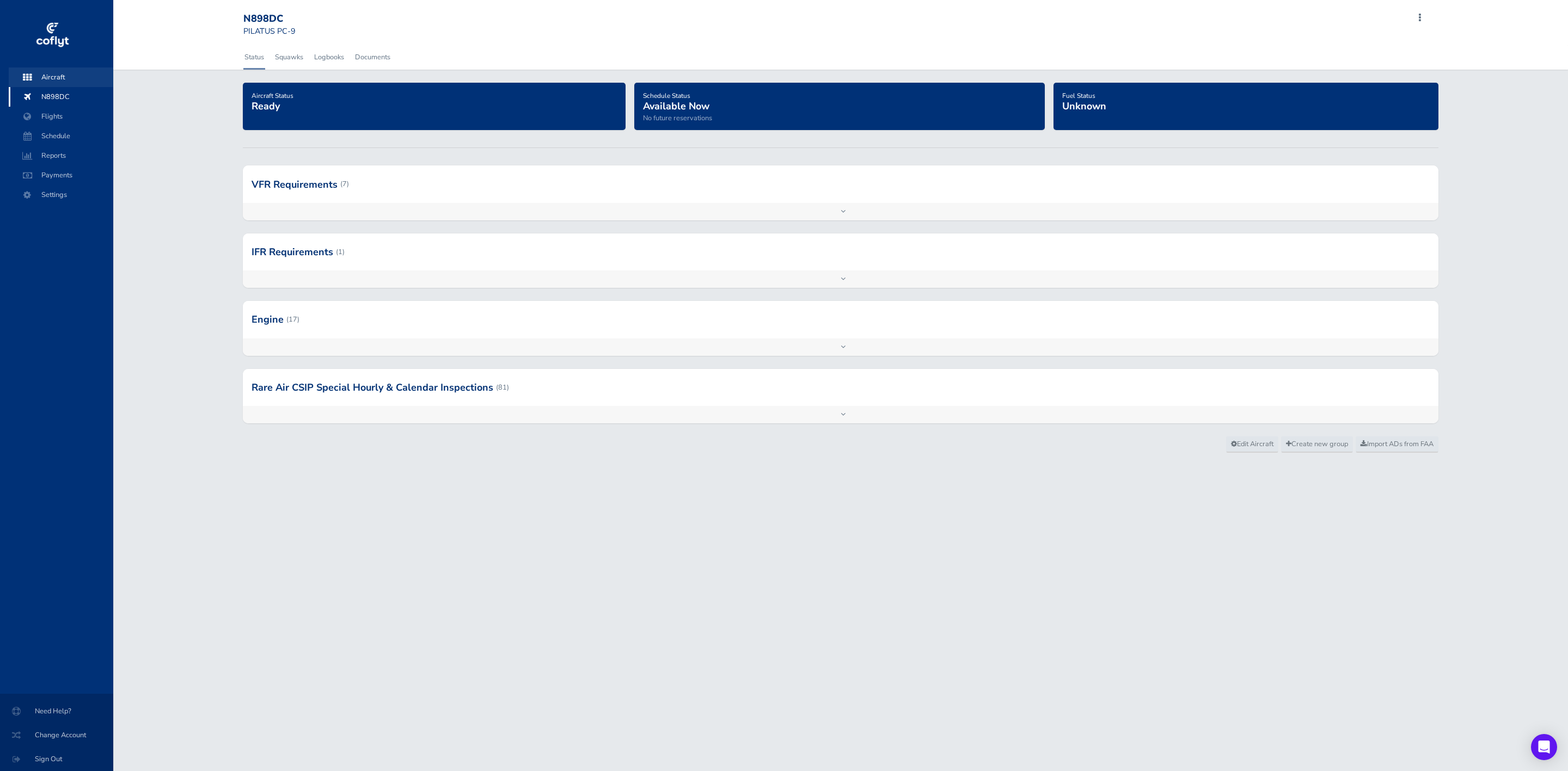
click at [54, 75] on span "Aircraft" at bounding box center [61, 77] width 83 height 19
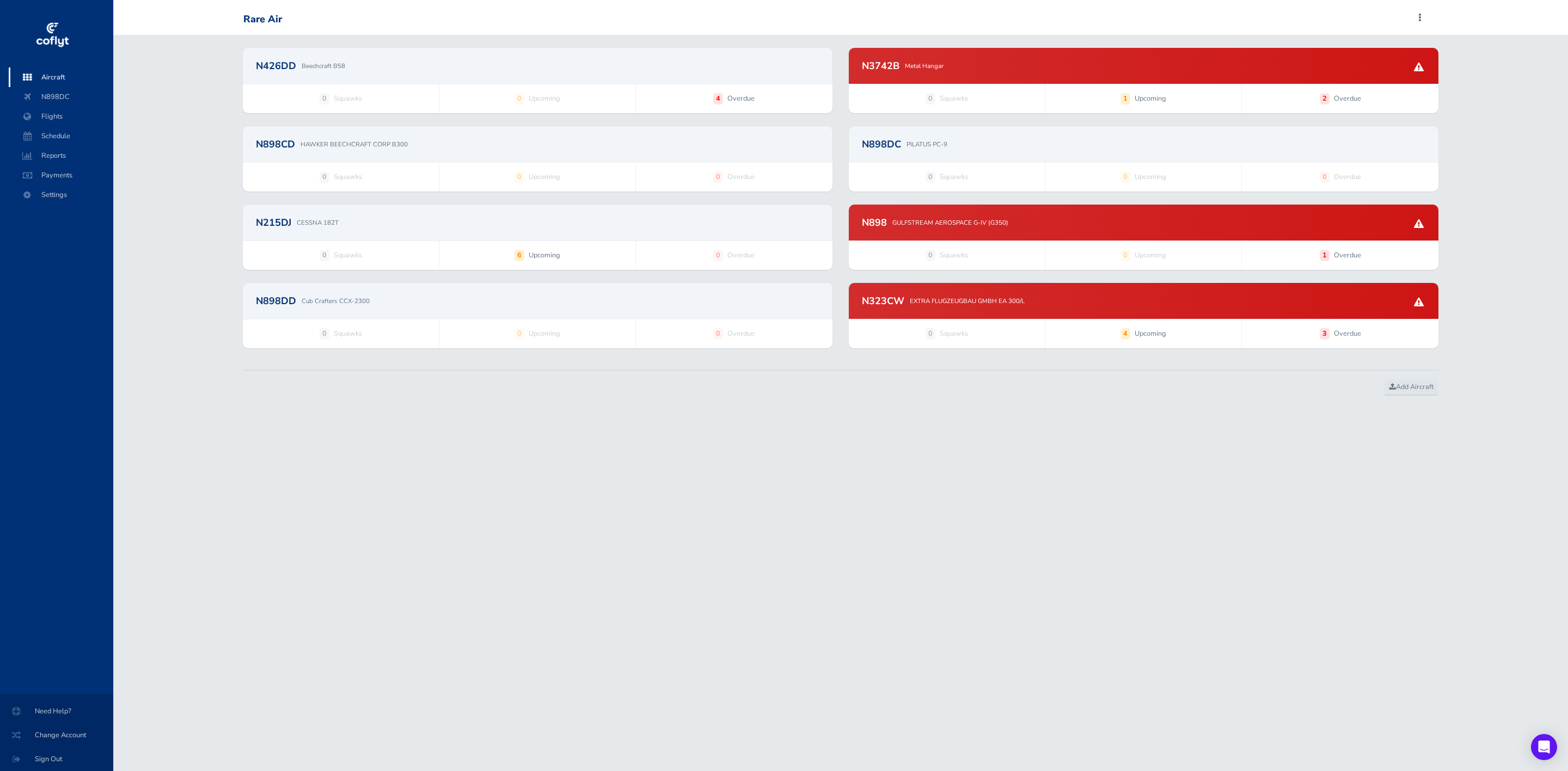
click at [1090, 72] on div "N3742B Metal Hangar" at bounding box center [1143, 66] width 590 height 36
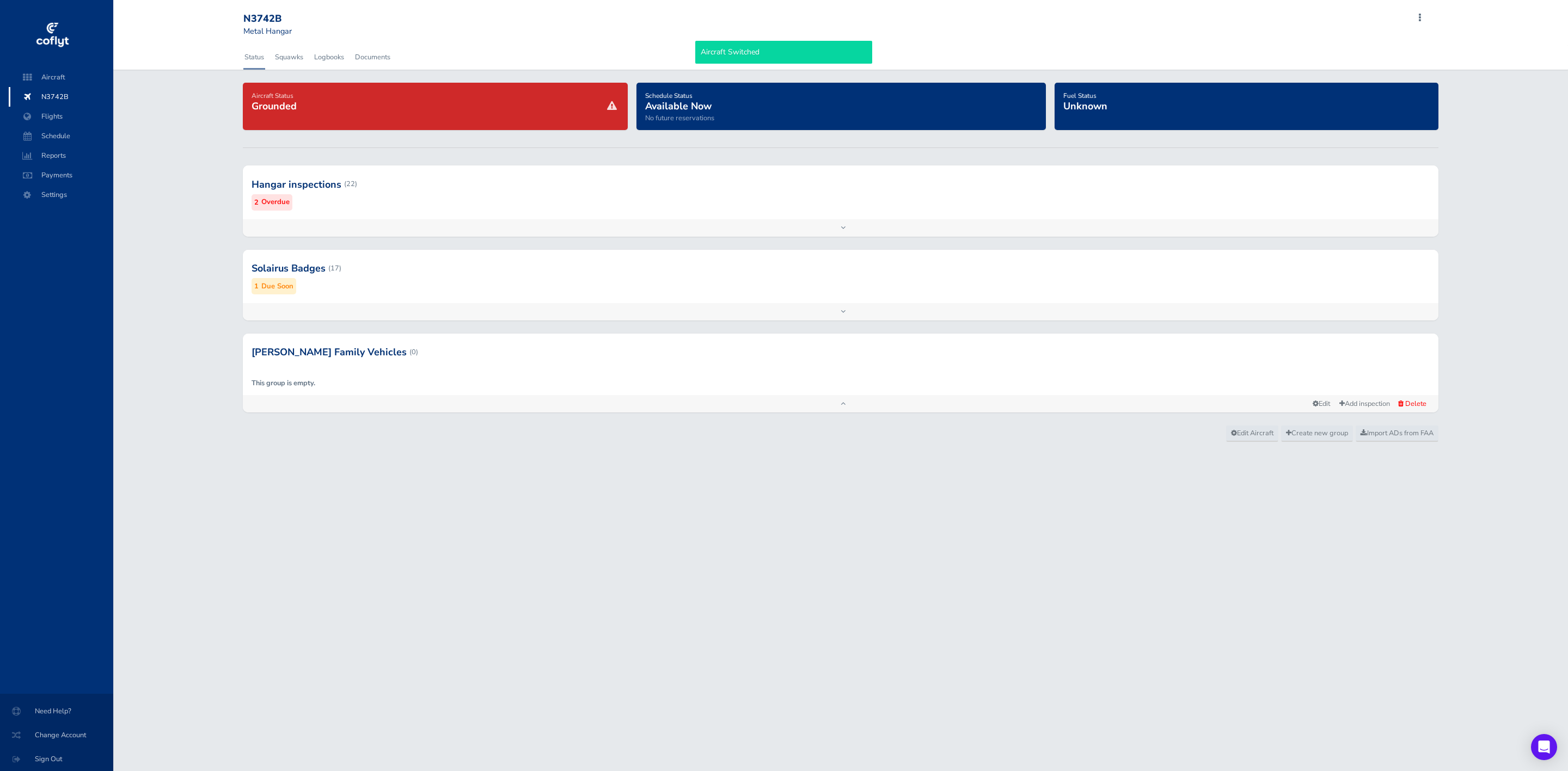
click at [498, 196] on div at bounding box center [841, 184] width 1196 height 54
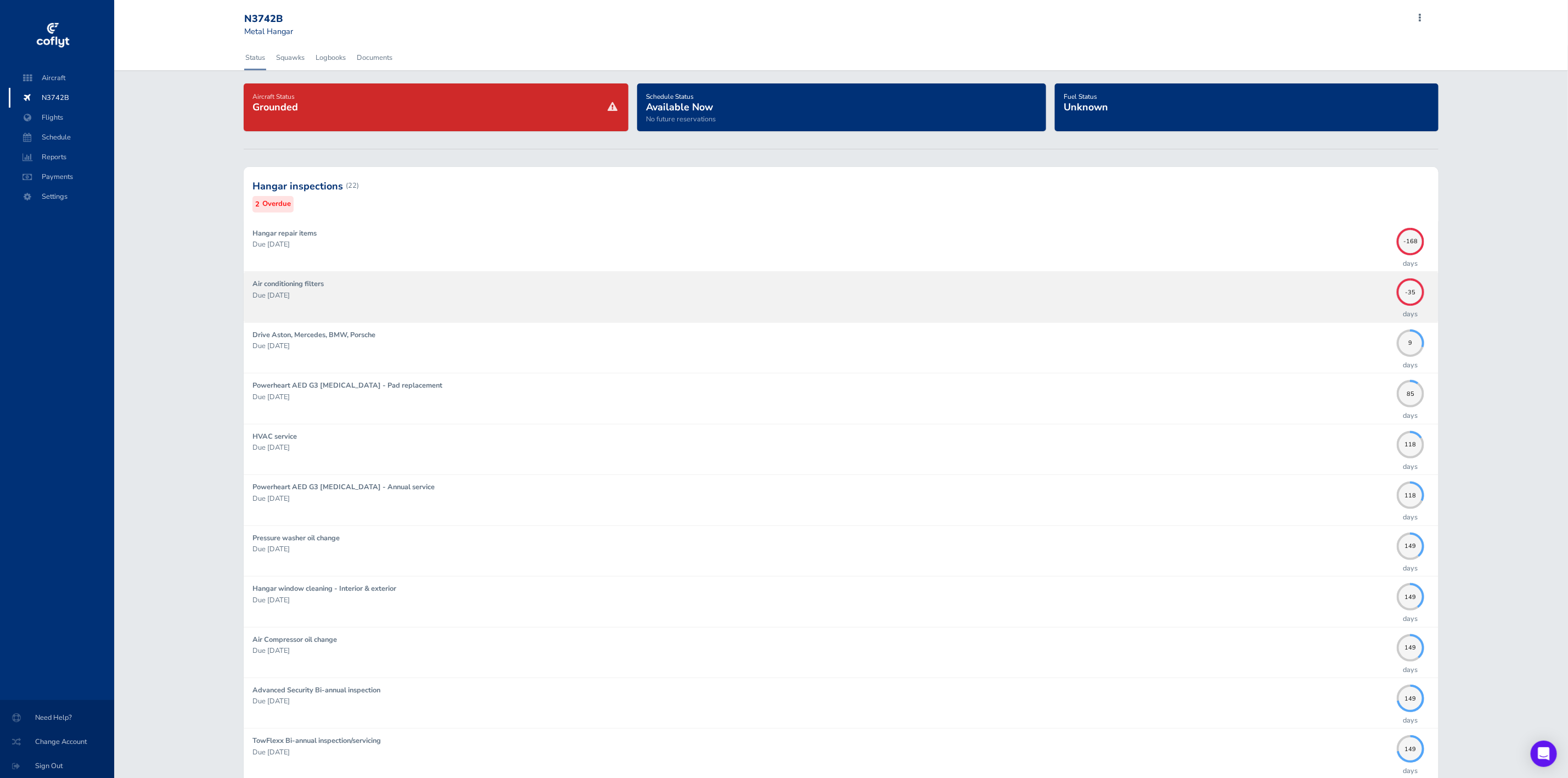
click at [506, 295] on p "Due 07/31/2025" at bounding box center [822, 295] width 1140 height 11
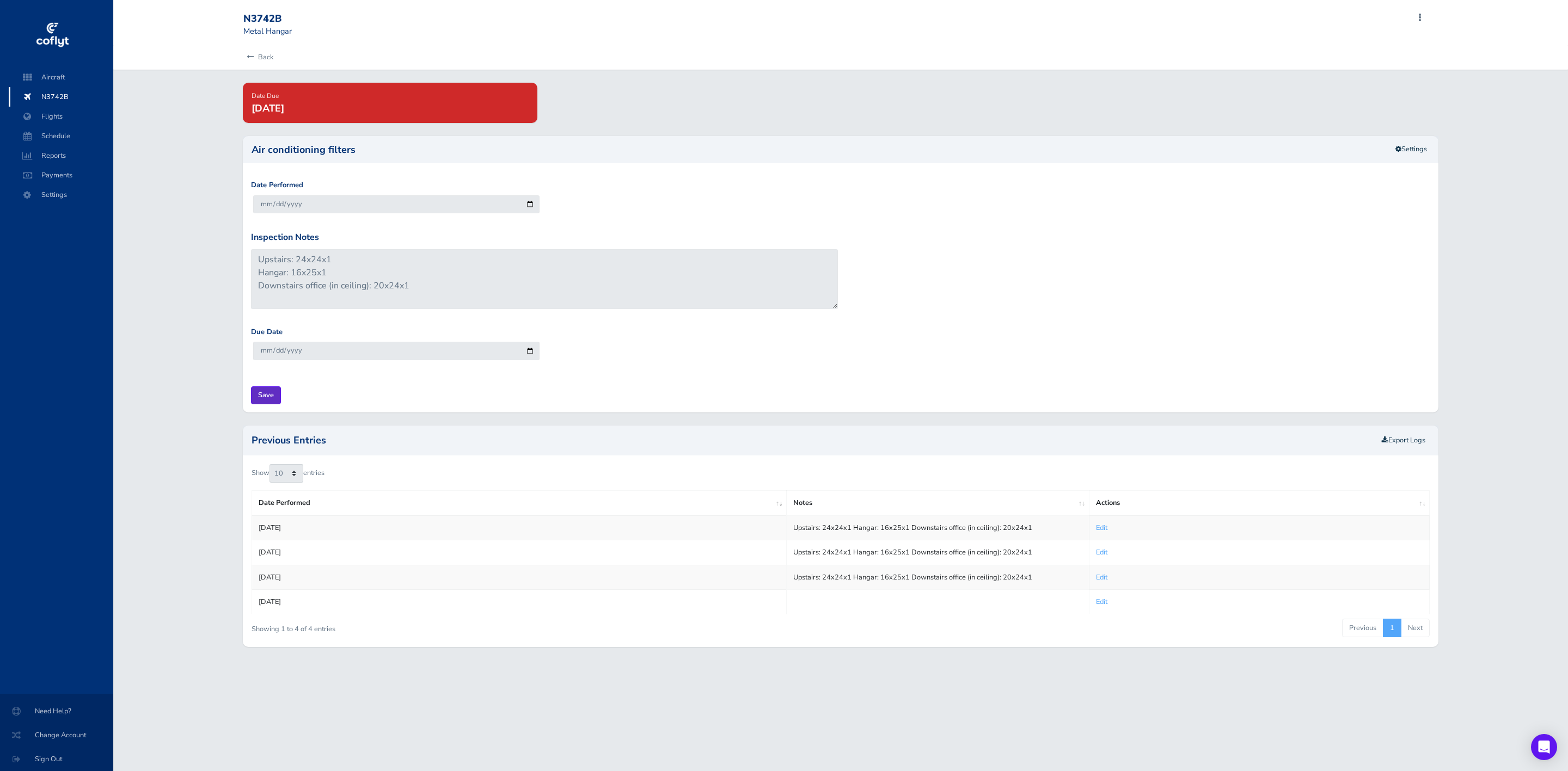
click at [268, 394] on input "Save" at bounding box center [265, 396] width 30 height 18
type input "Update Inspection"
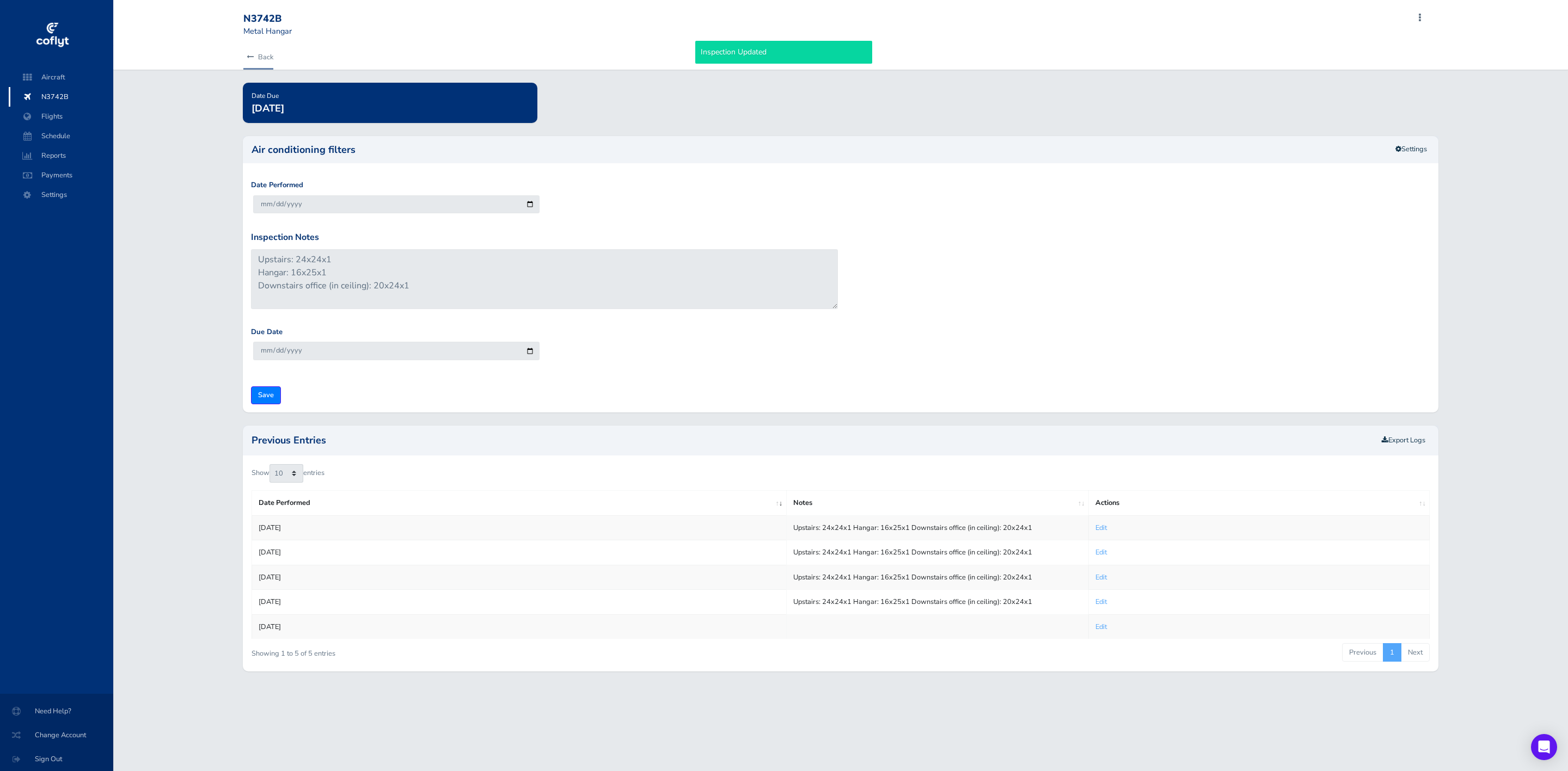
click at [247, 58] on icon at bounding box center [250, 58] width 7 height 7
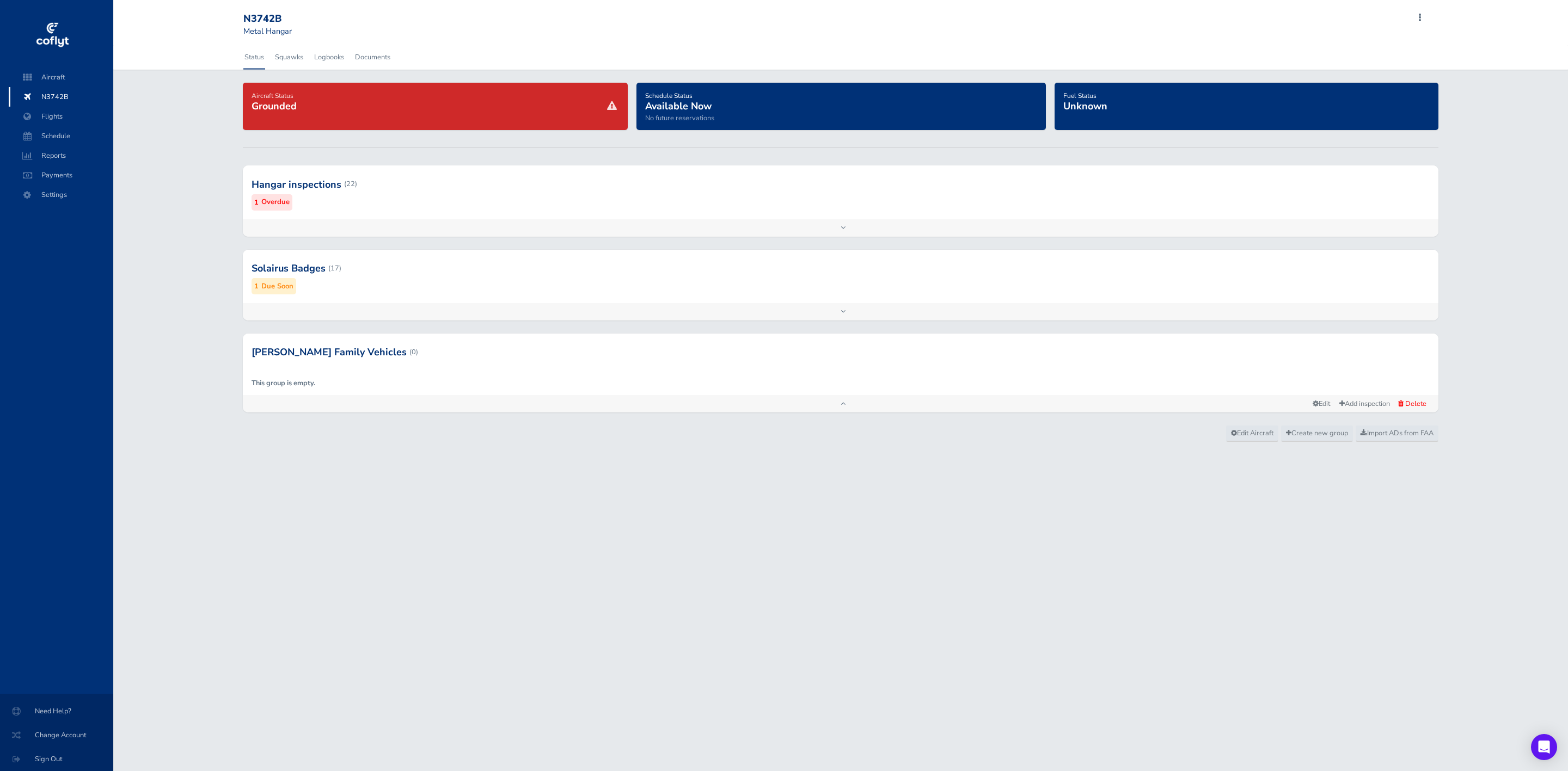
click at [640, 198] on div at bounding box center [841, 184] width 1196 height 54
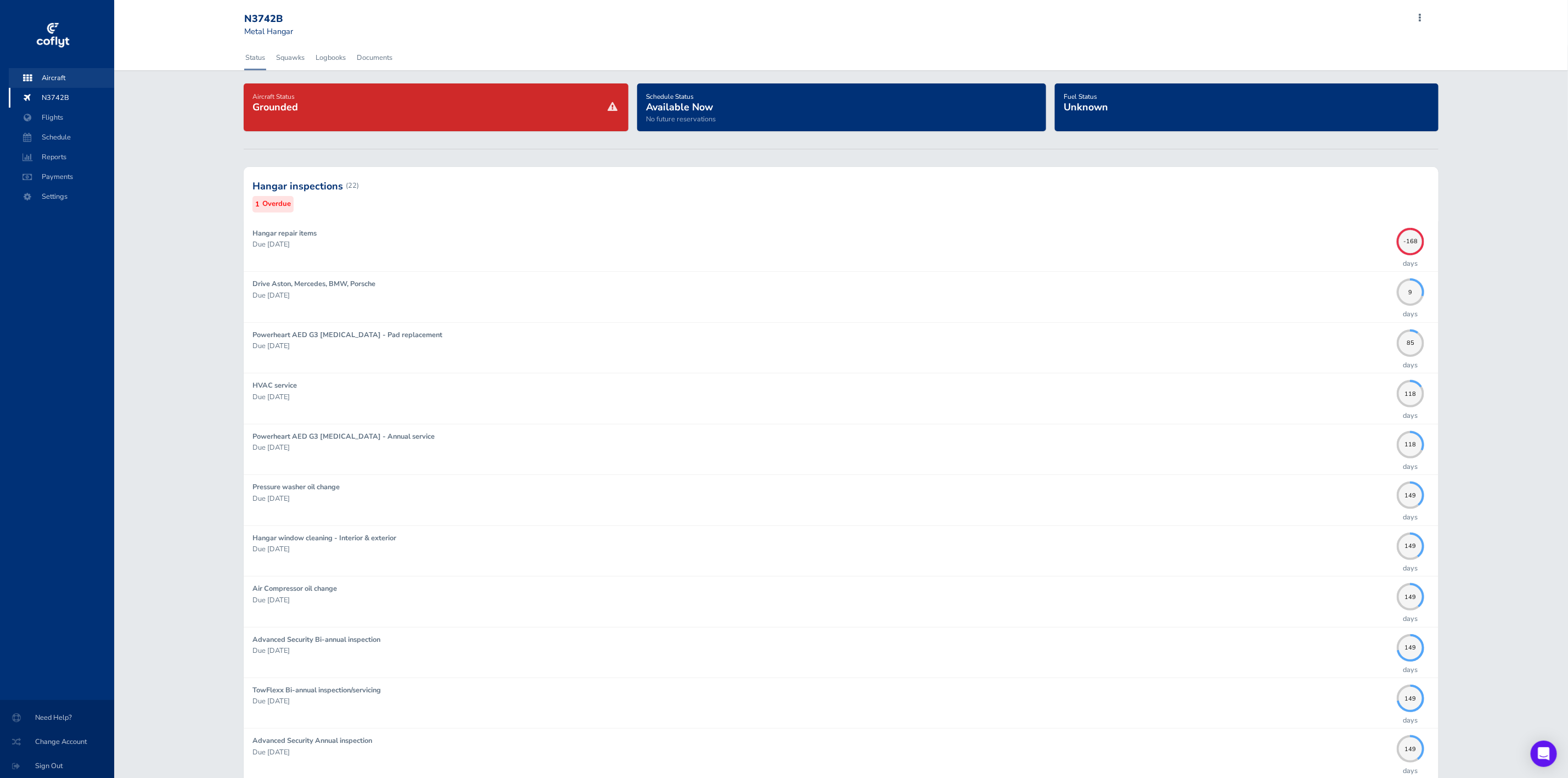
click at [46, 76] on span "Aircraft" at bounding box center [61, 78] width 83 height 20
